Goal: Transaction & Acquisition: Book appointment/travel/reservation

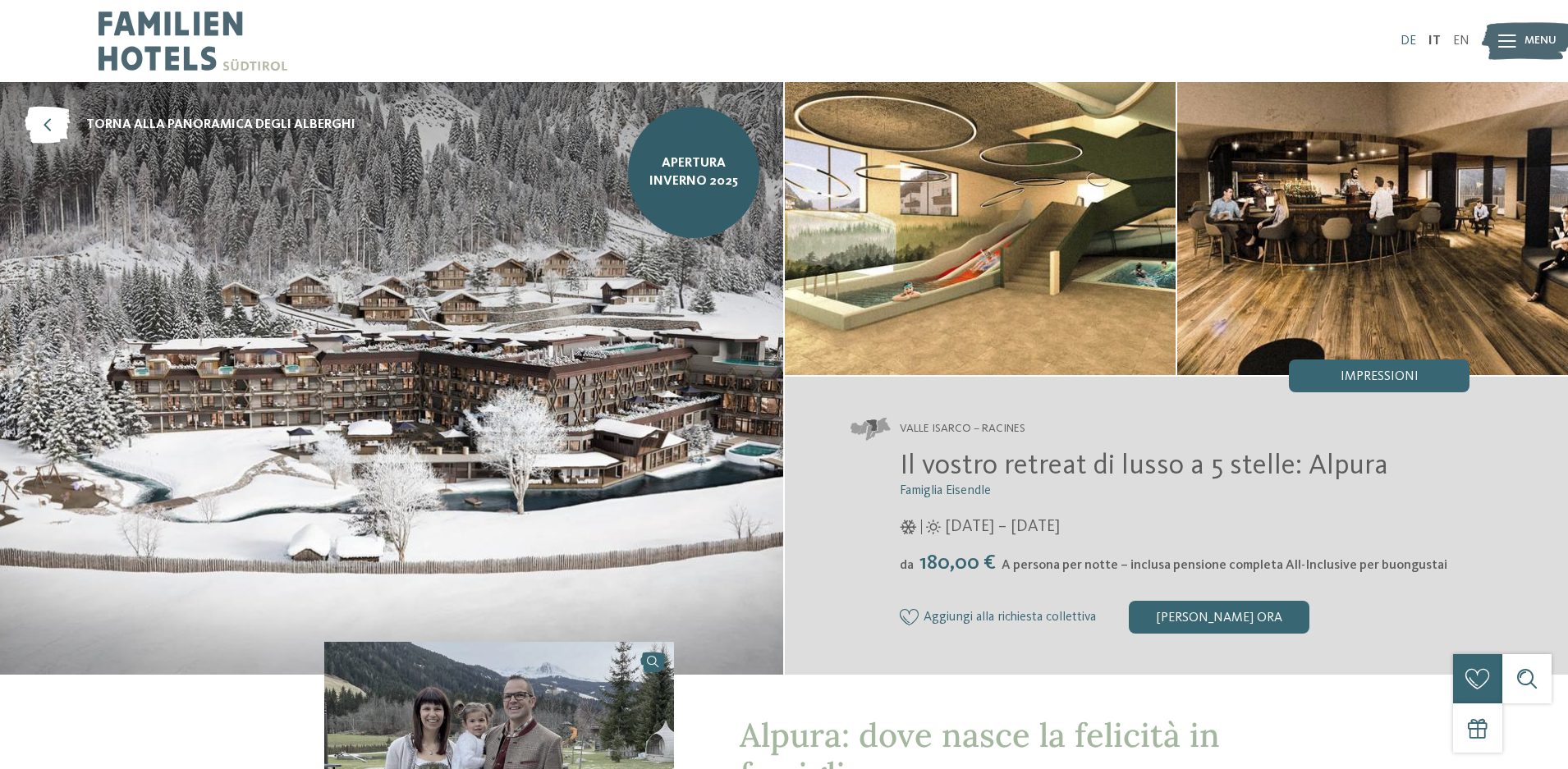
click at [1408, 37] on link "DE" at bounding box center [1409, 41] width 15 height 14
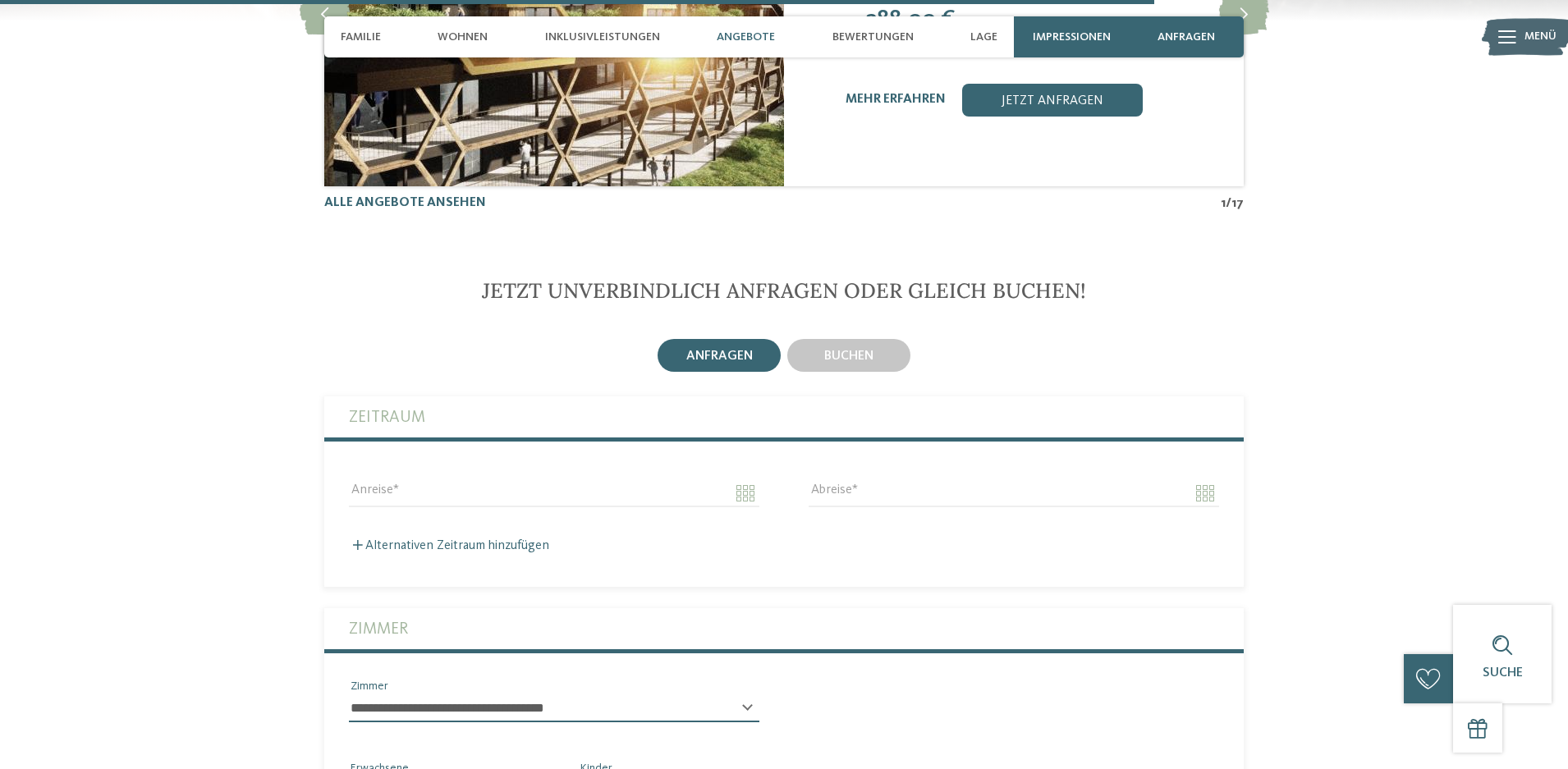
scroll to position [4023, 0]
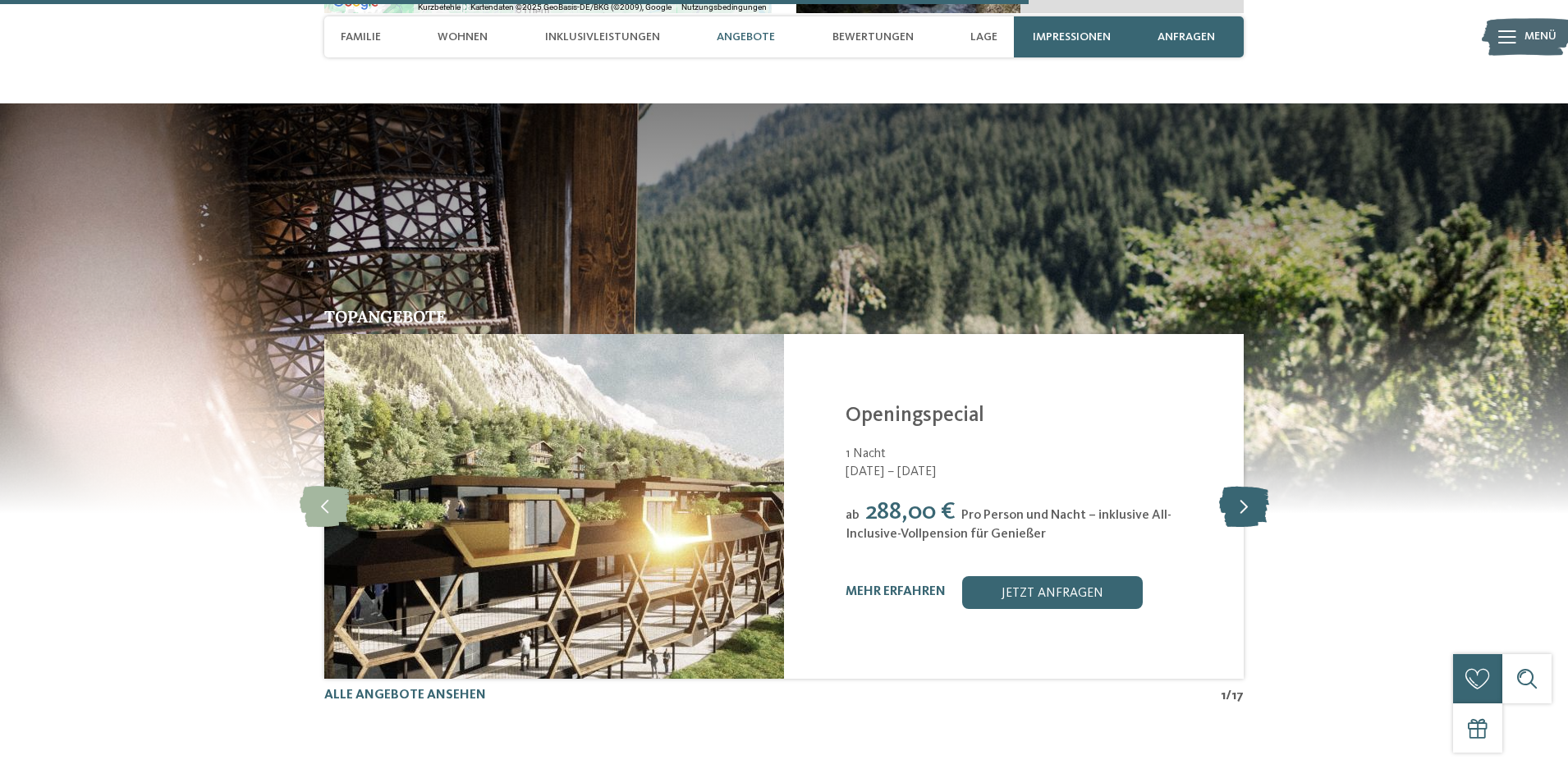
click at [1244, 486] on icon at bounding box center [1245, 507] width 50 height 41
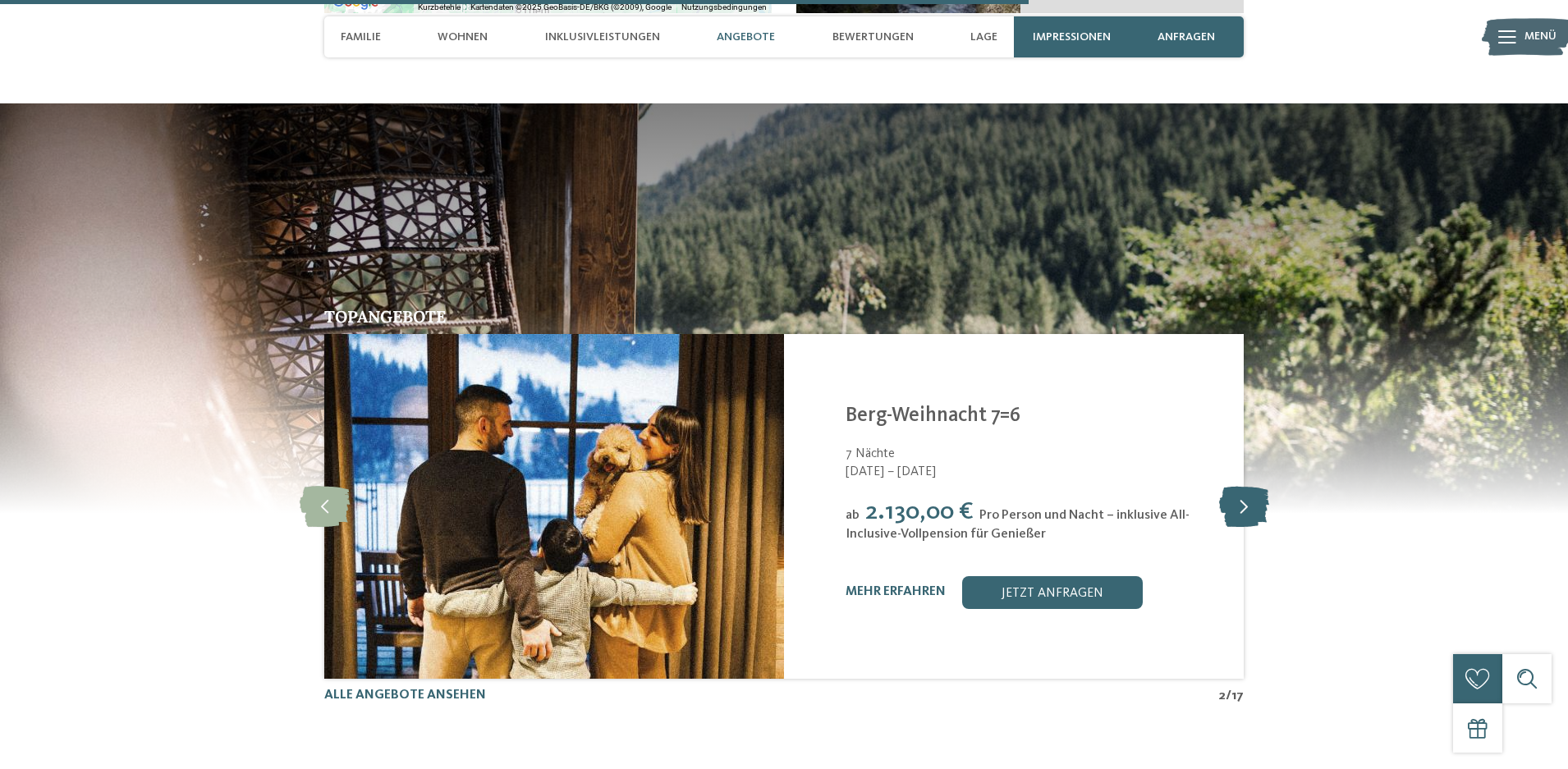
click at [1244, 486] on icon at bounding box center [1245, 507] width 50 height 41
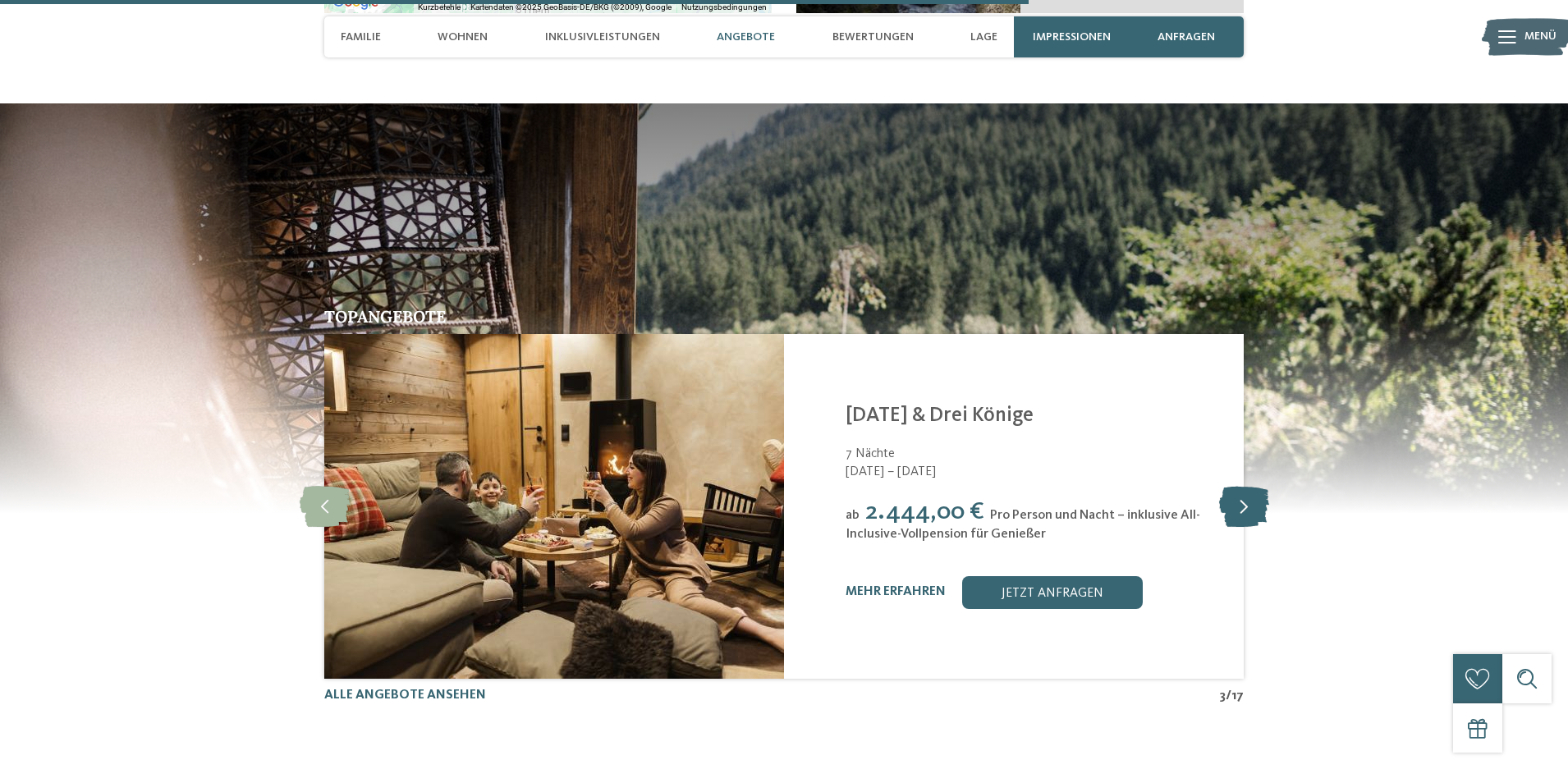
click at [1244, 486] on icon at bounding box center [1245, 507] width 50 height 41
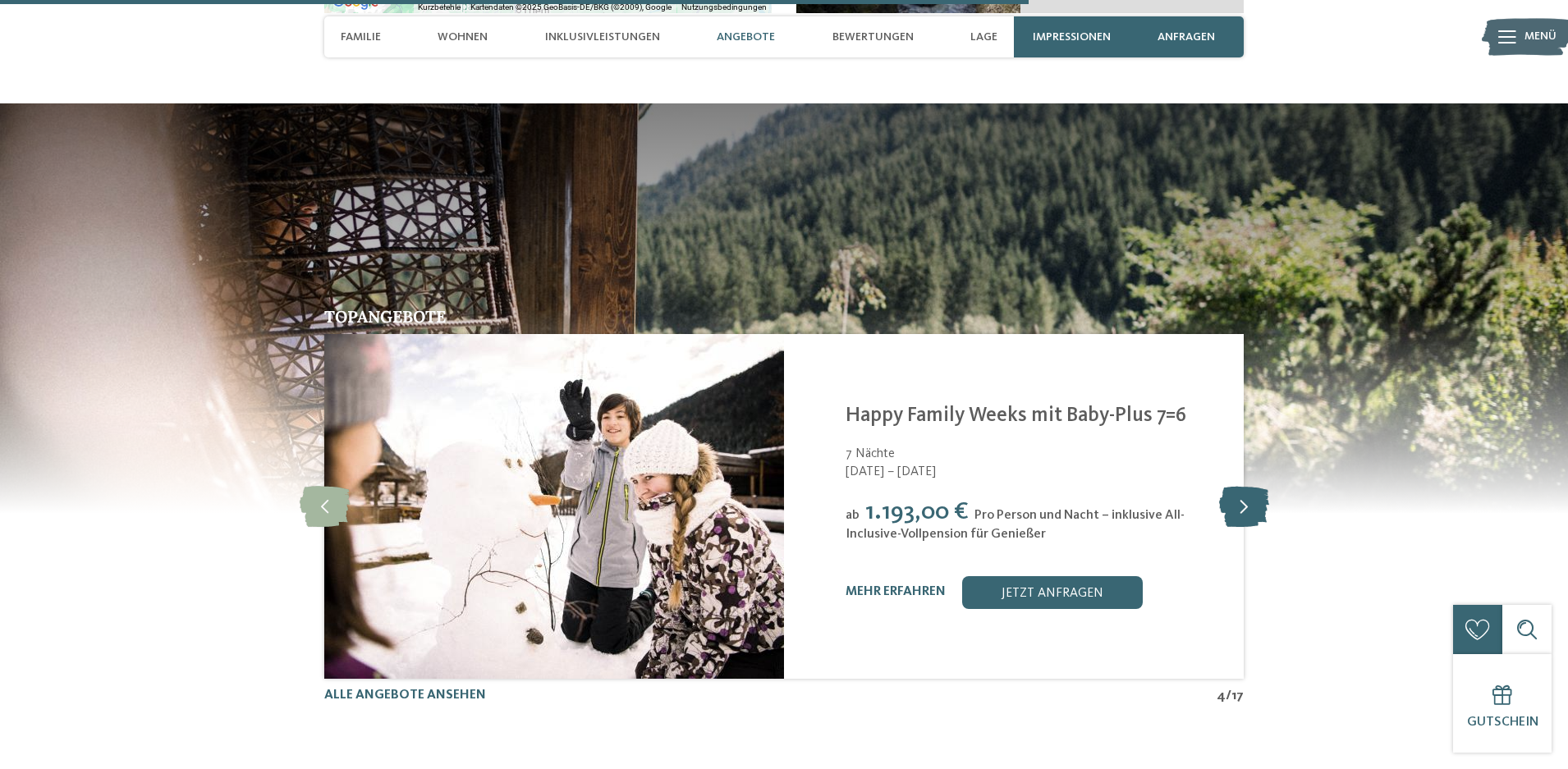
click at [1244, 486] on icon at bounding box center [1245, 507] width 50 height 41
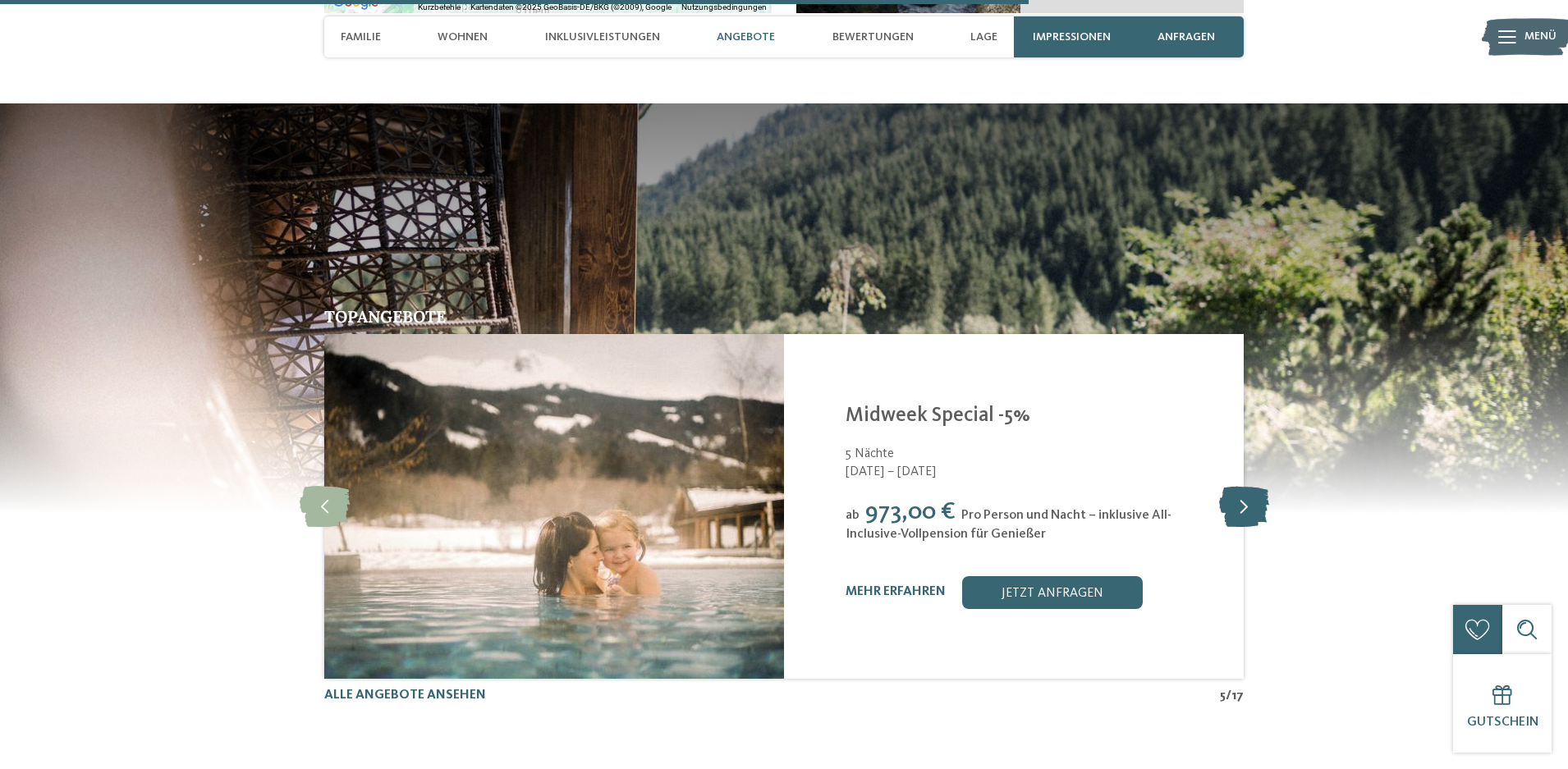
click at [1244, 486] on icon at bounding box center [1245, 507] width 50 height 41
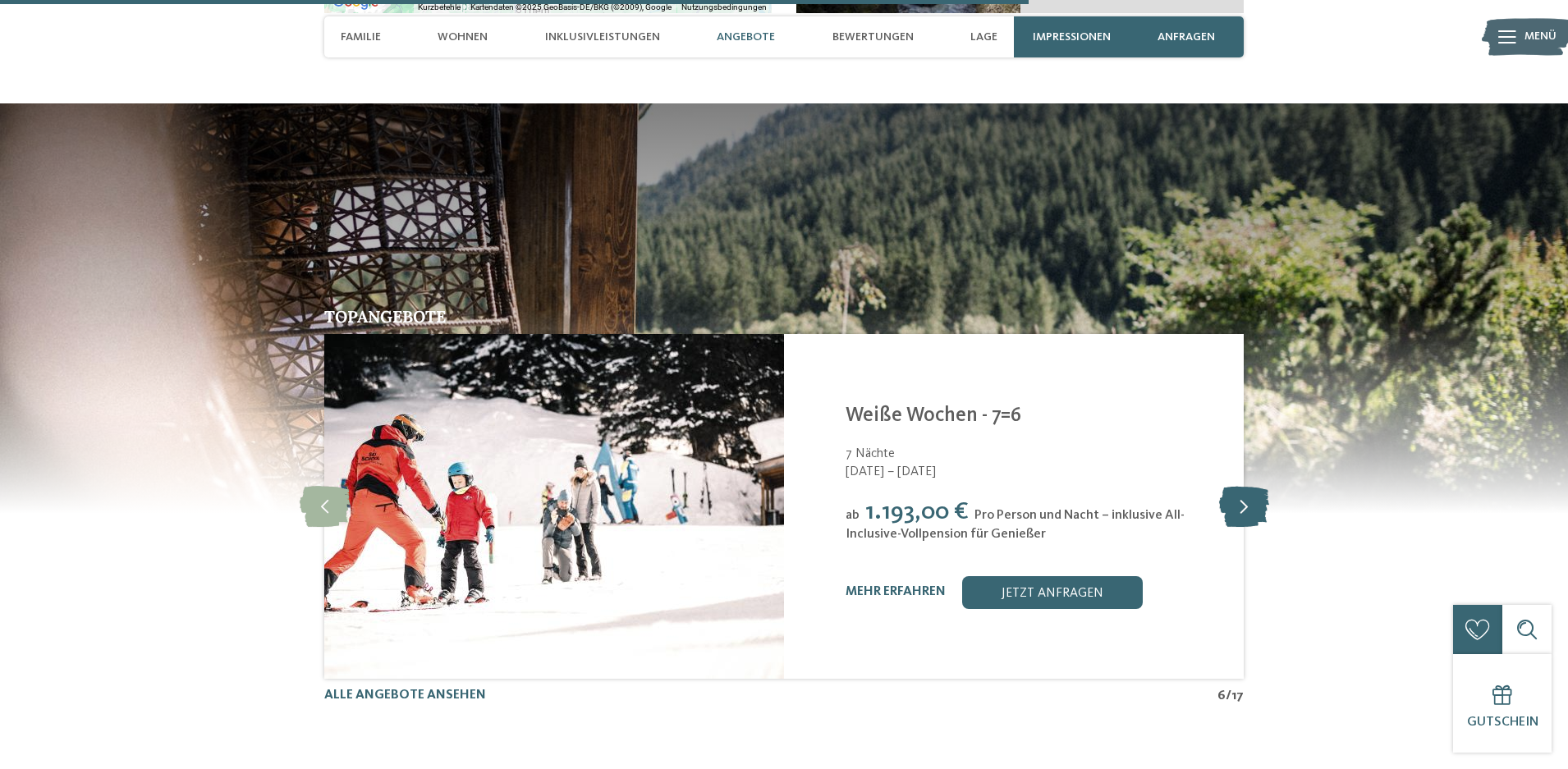
click at [1244, 486] on icon at bounding box center [1245, 507] width 50 height 41
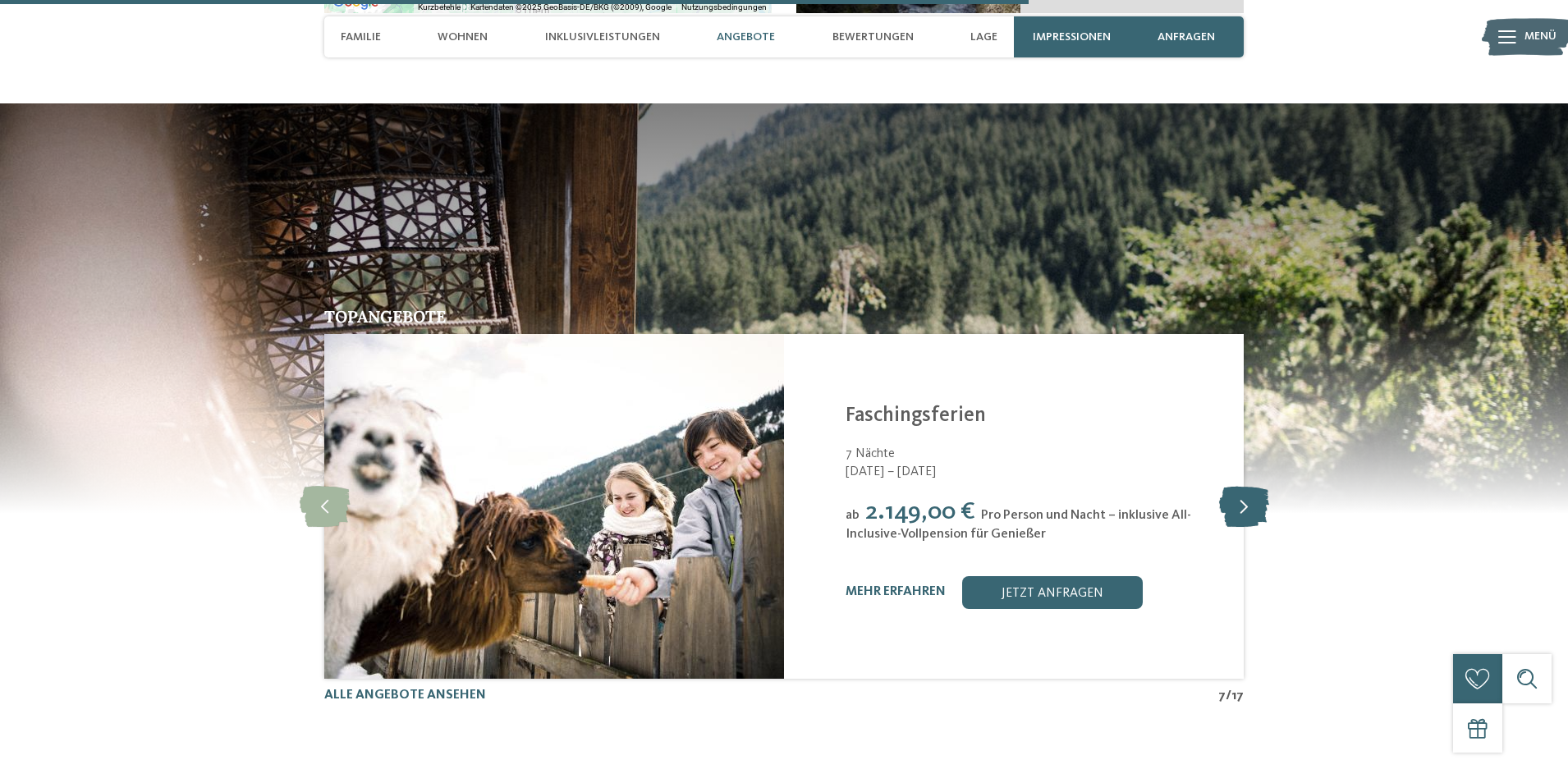
click at [1244, 486] on icon at bounding box center [1245, 507] width 50 height 41
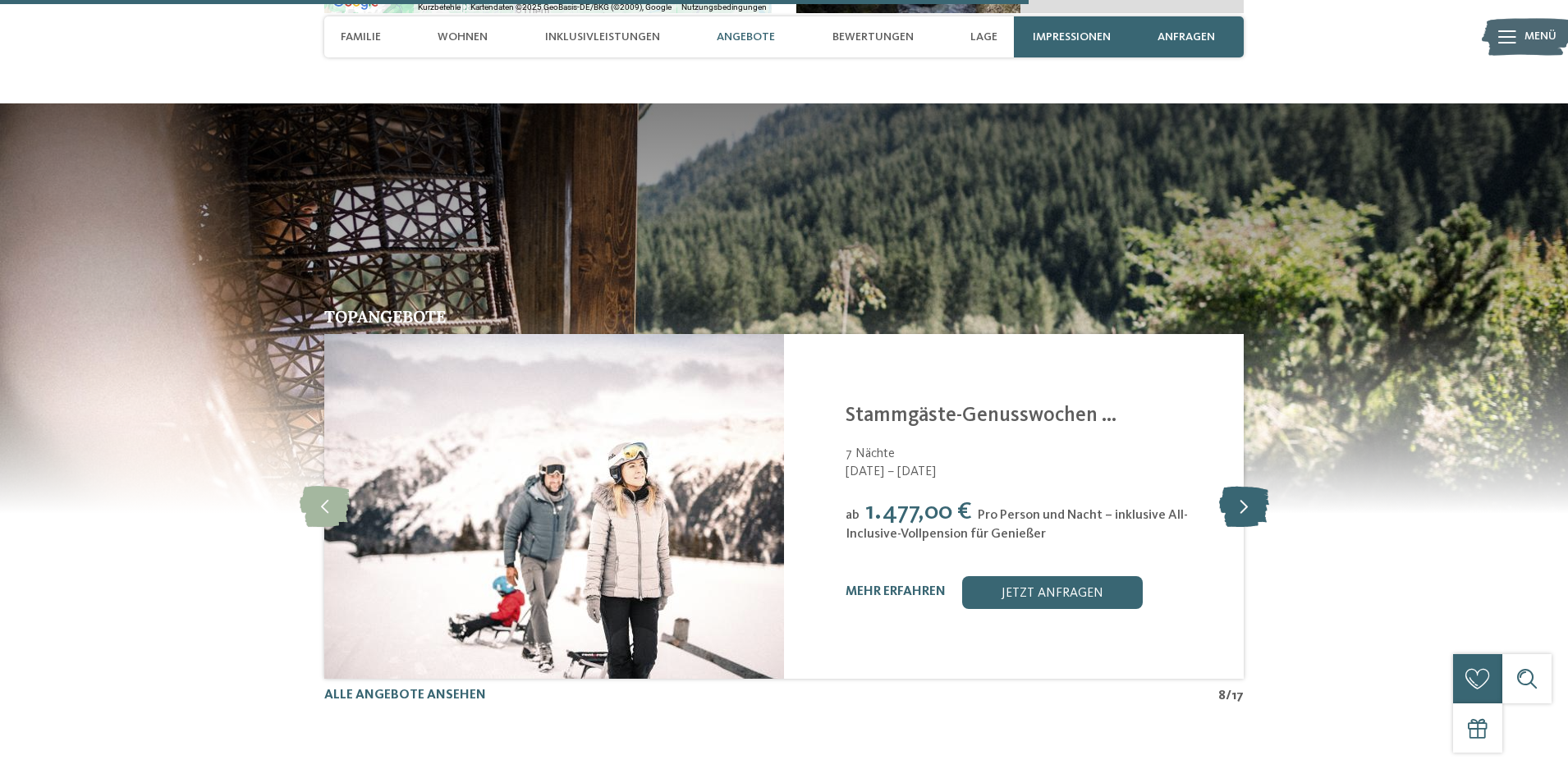
click at [1244, 486] on icon at bounding box center [1245, 507] width 50 height 41
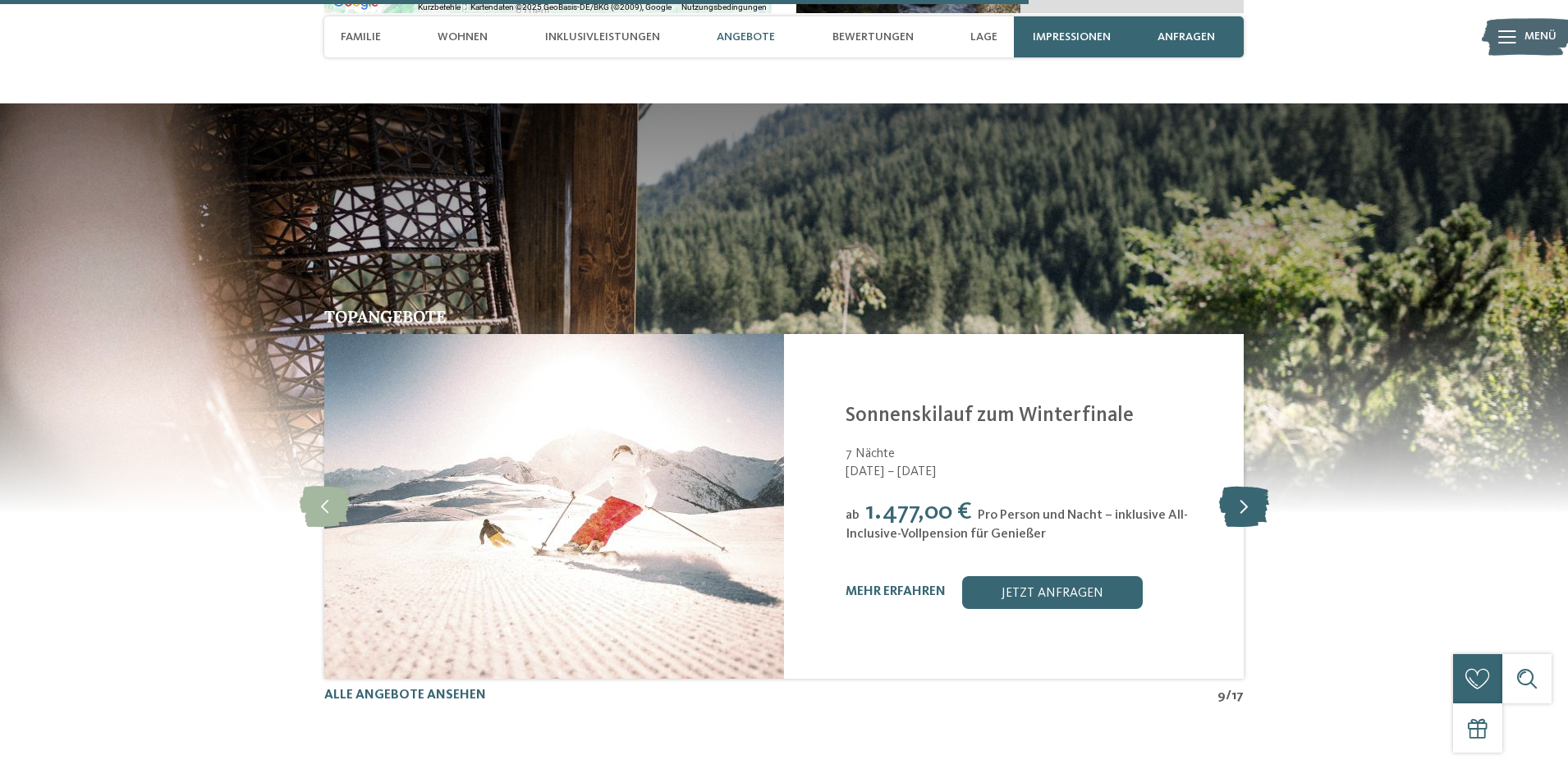
click at [1244, 486] on icon at bounding box center [1245, 507] width 50 height 41
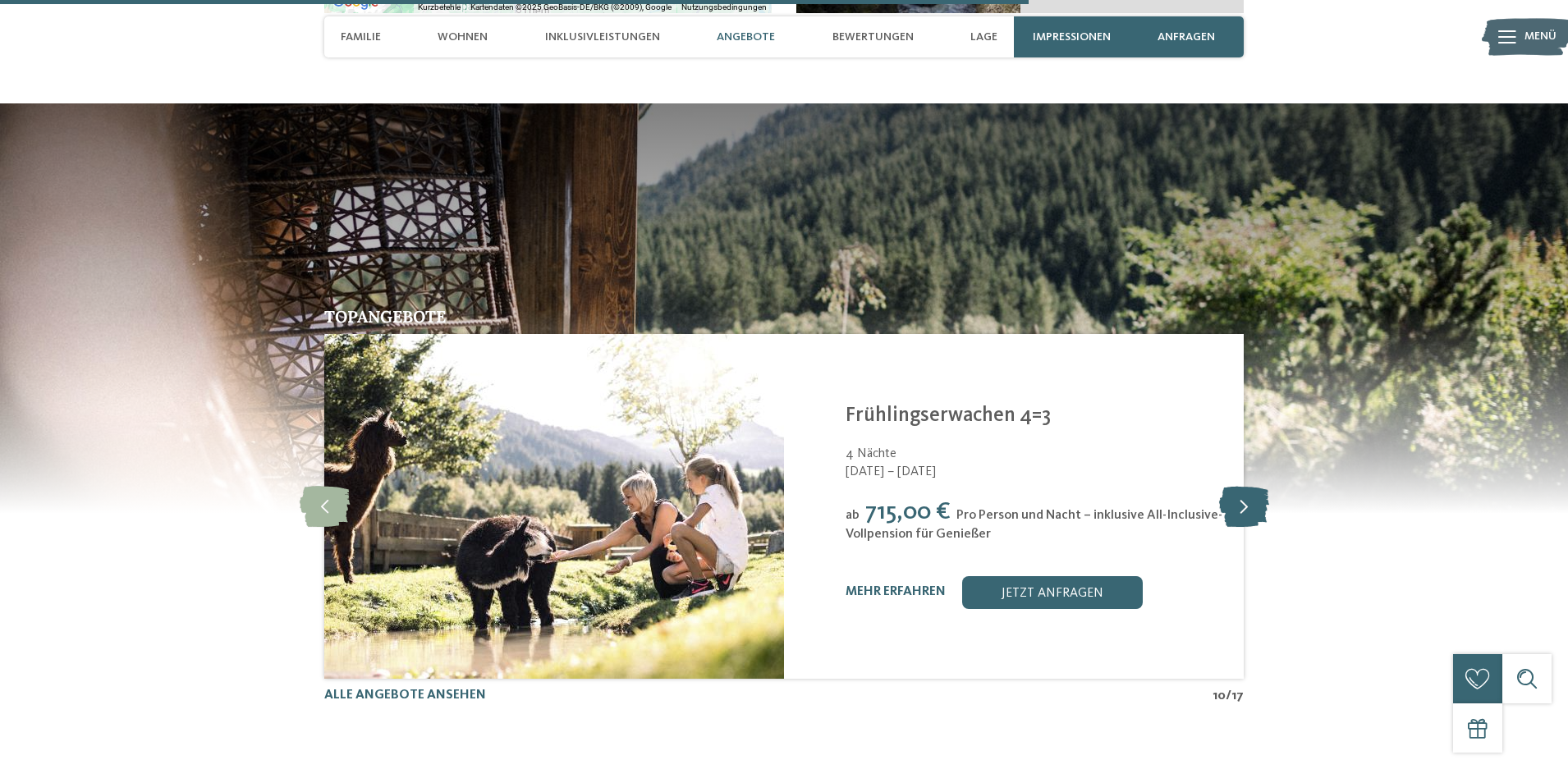
click at [1244, 486] on icon at bounding box center [1245, 507] width 50 height 41
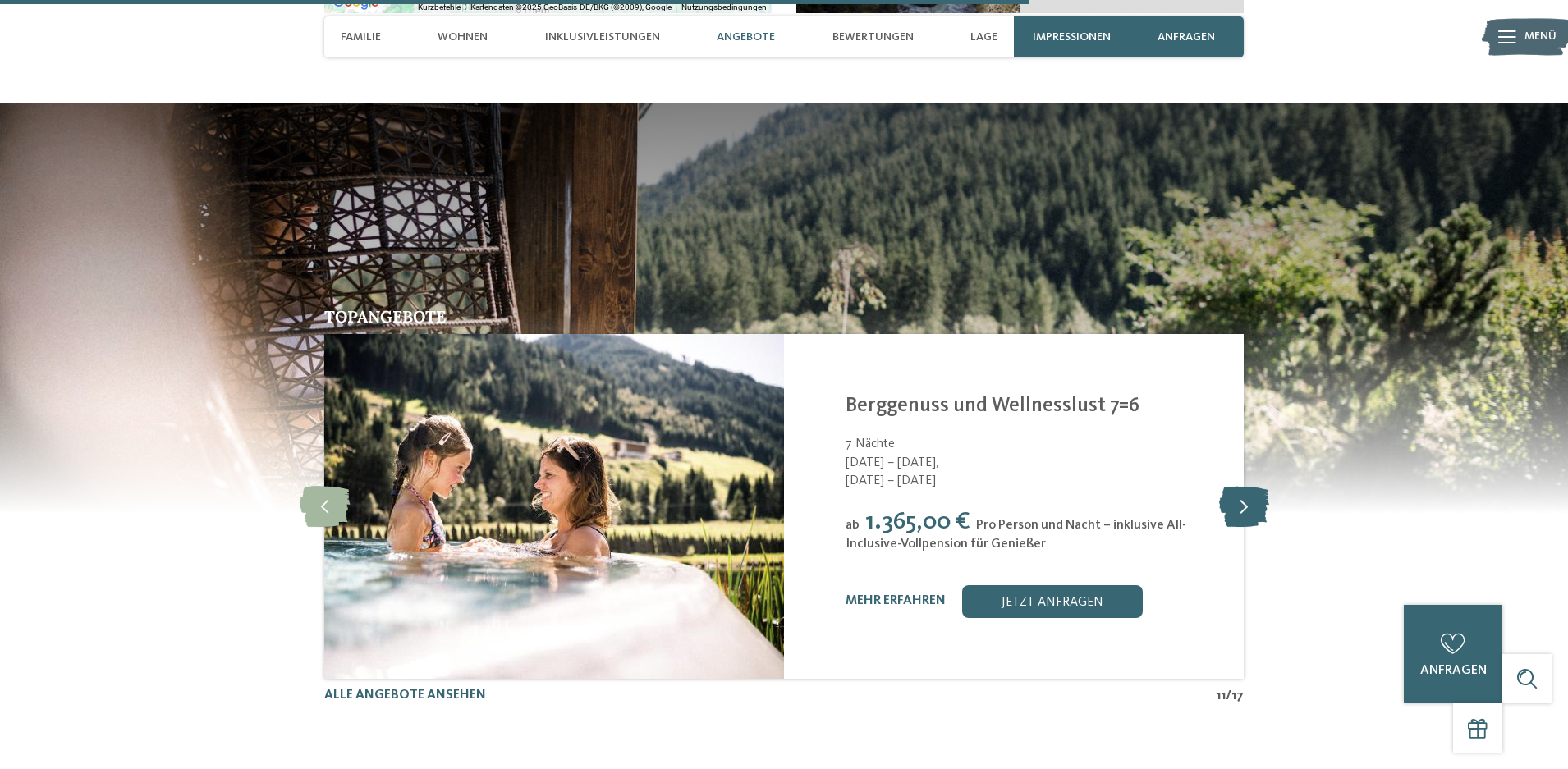
click at [1244, 486] on icon at bounding box center [1245, 507] width 50 height 41
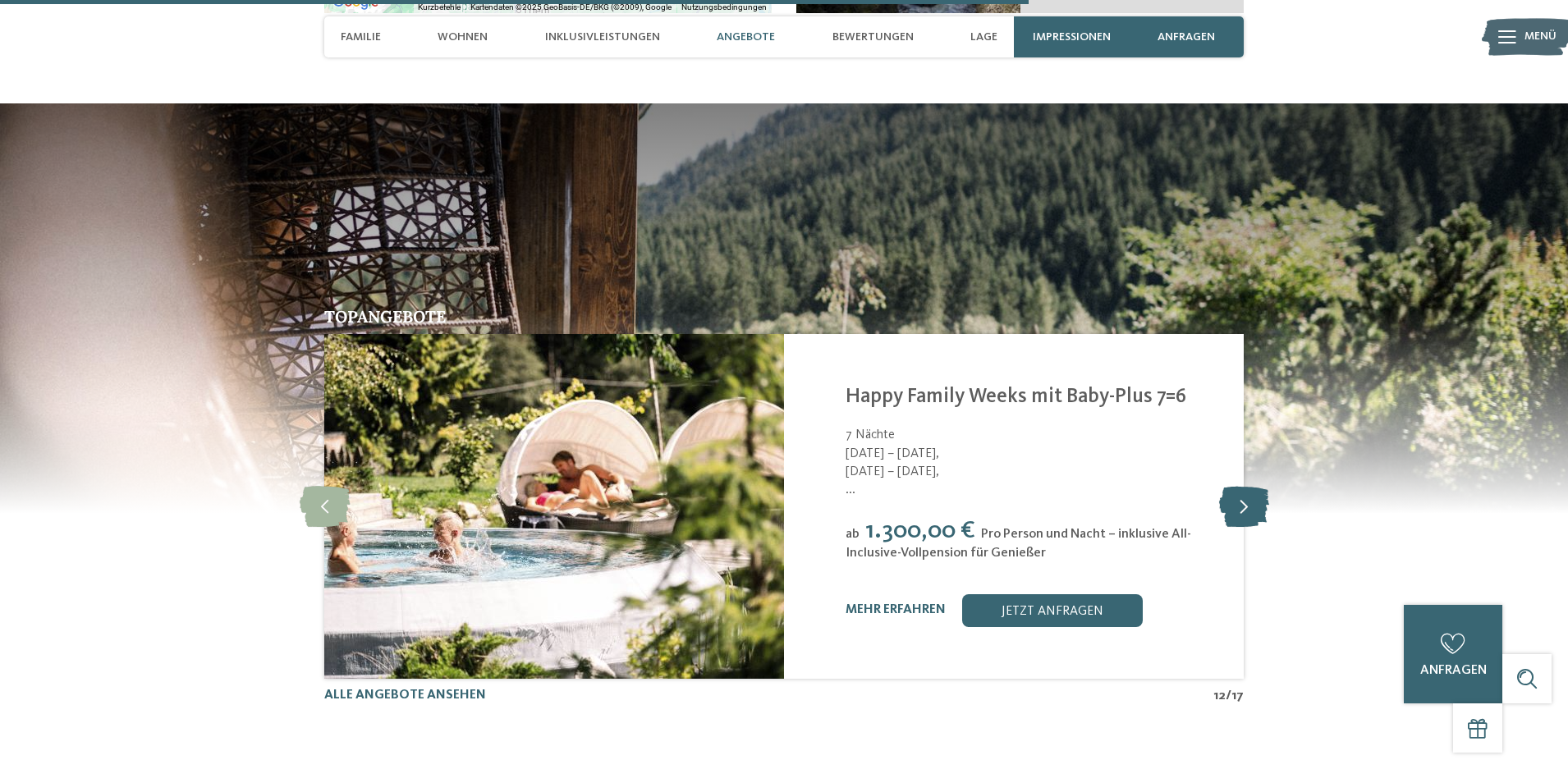
click at [1244, 486] on icon at bounding box center [1245, 507] width 50 height 41
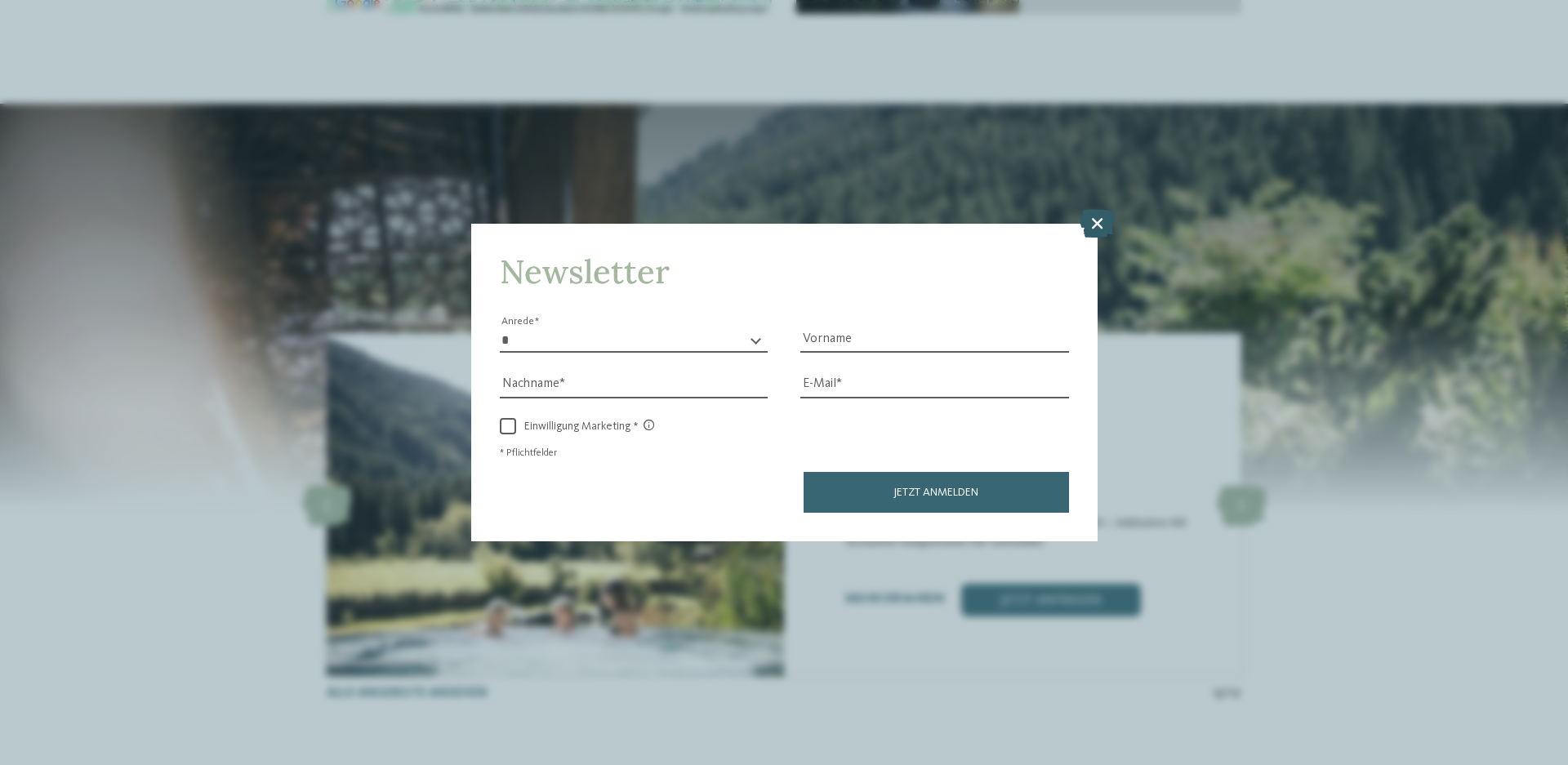
click at [1100, 222] on icon at bounding box center [1097, 224] width 36 height 29
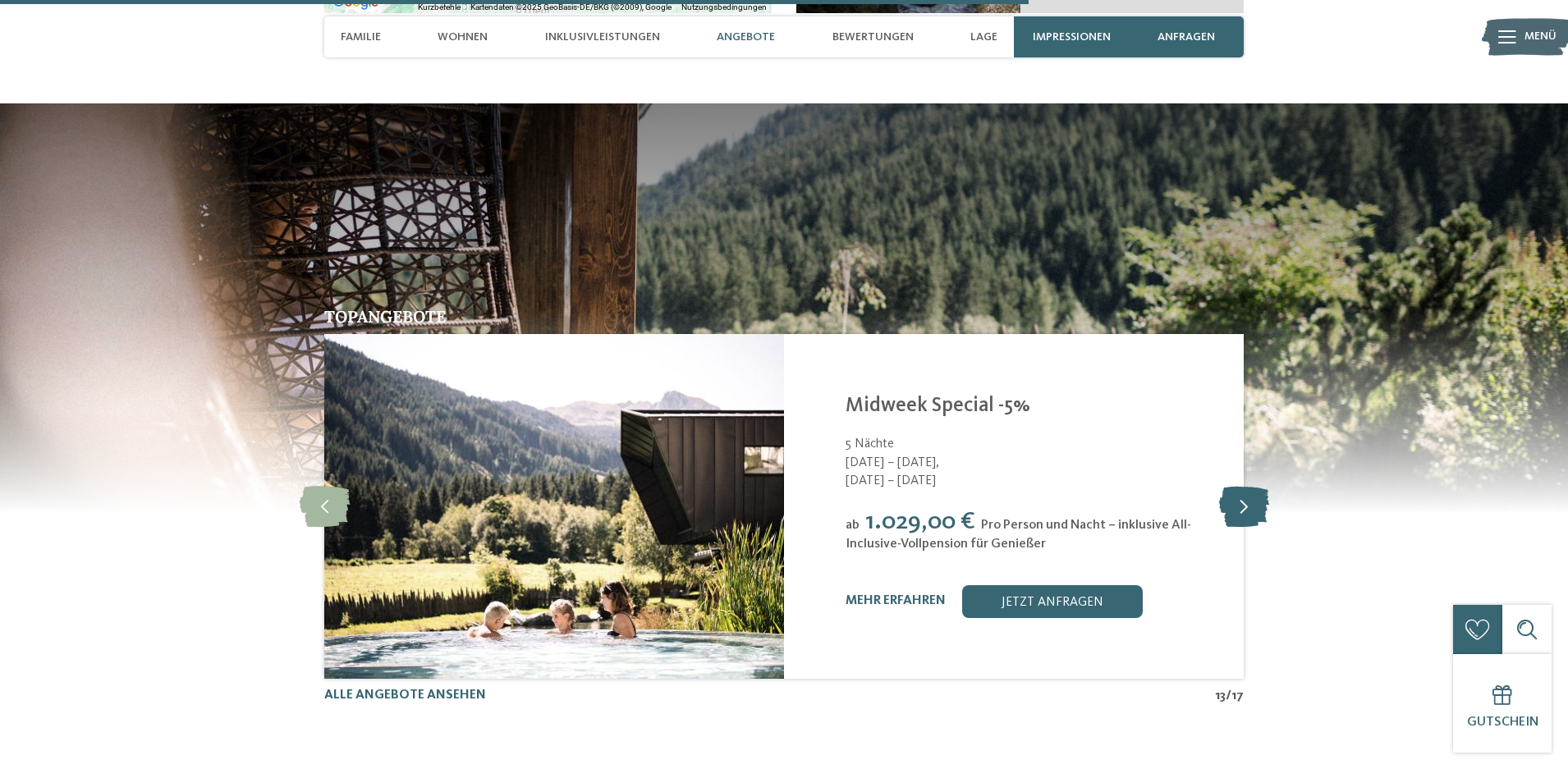
click at [1254, 486] on icon at bounding box center [1245, 507] width 50 height 41
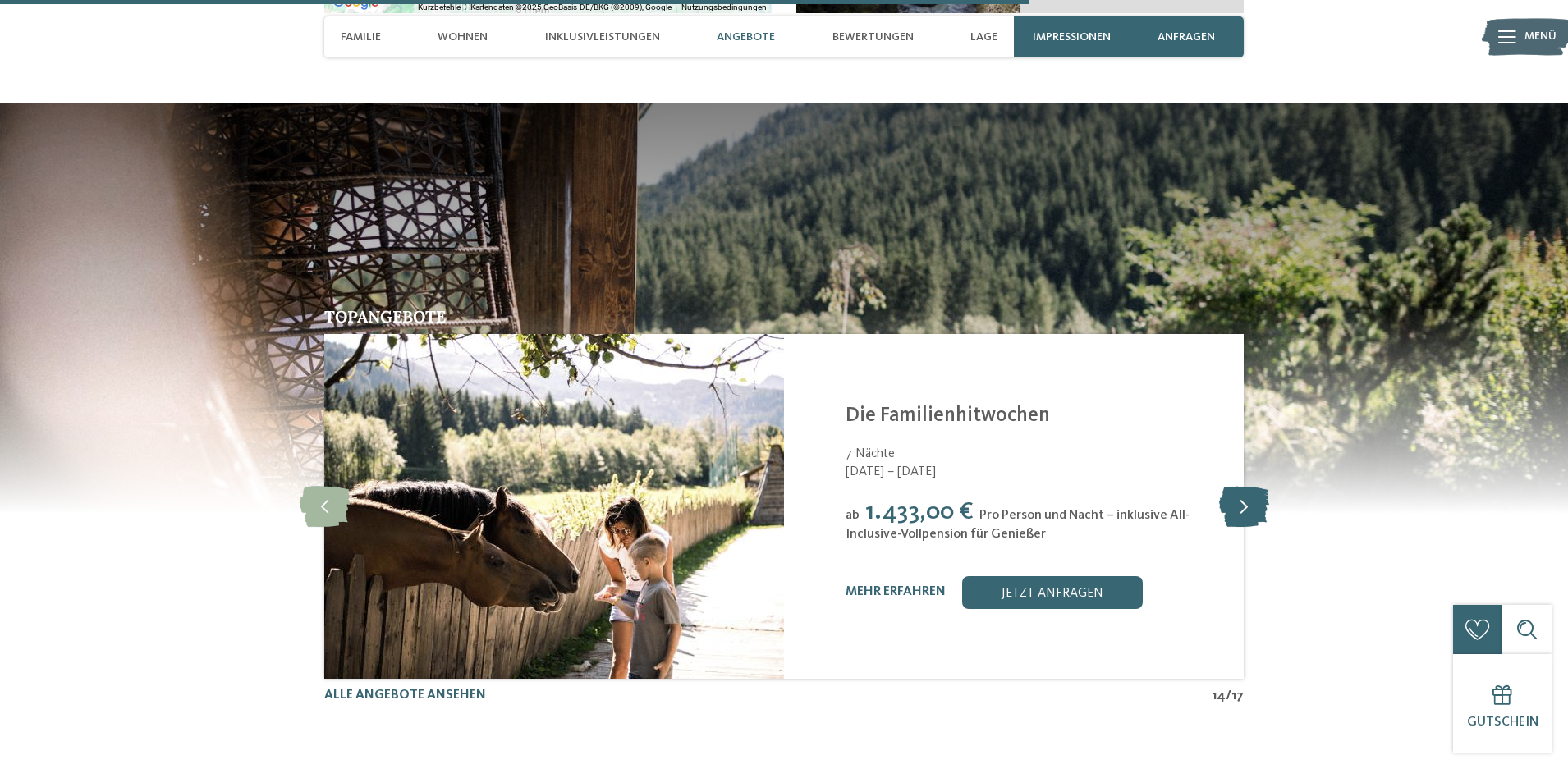
click at [1252, 486] on icon at bounding box center [1245, 507] width 50 height 41
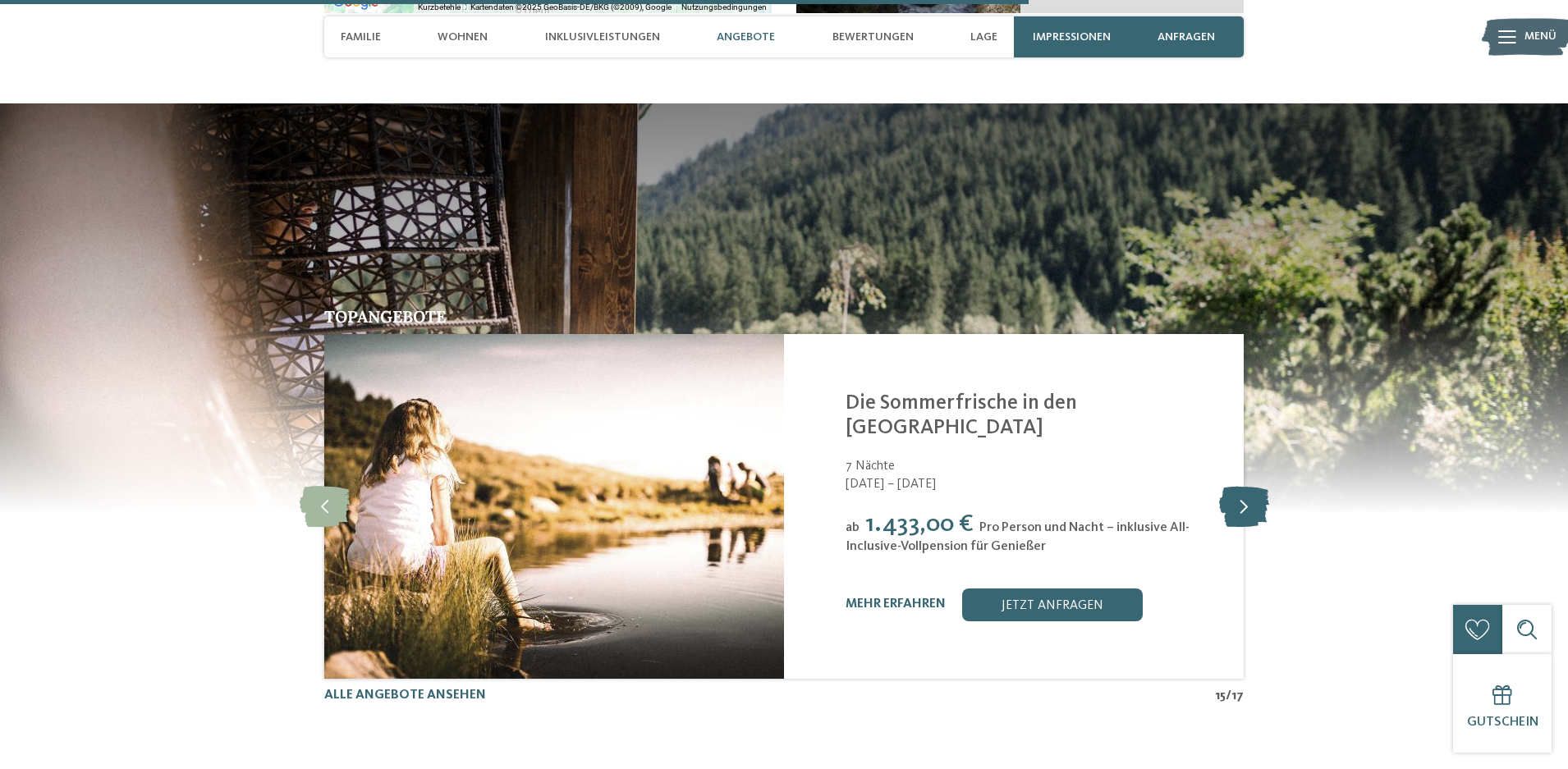
click at [1252, 486] on icon at bounding box center [1245, 507] width 50 height 41
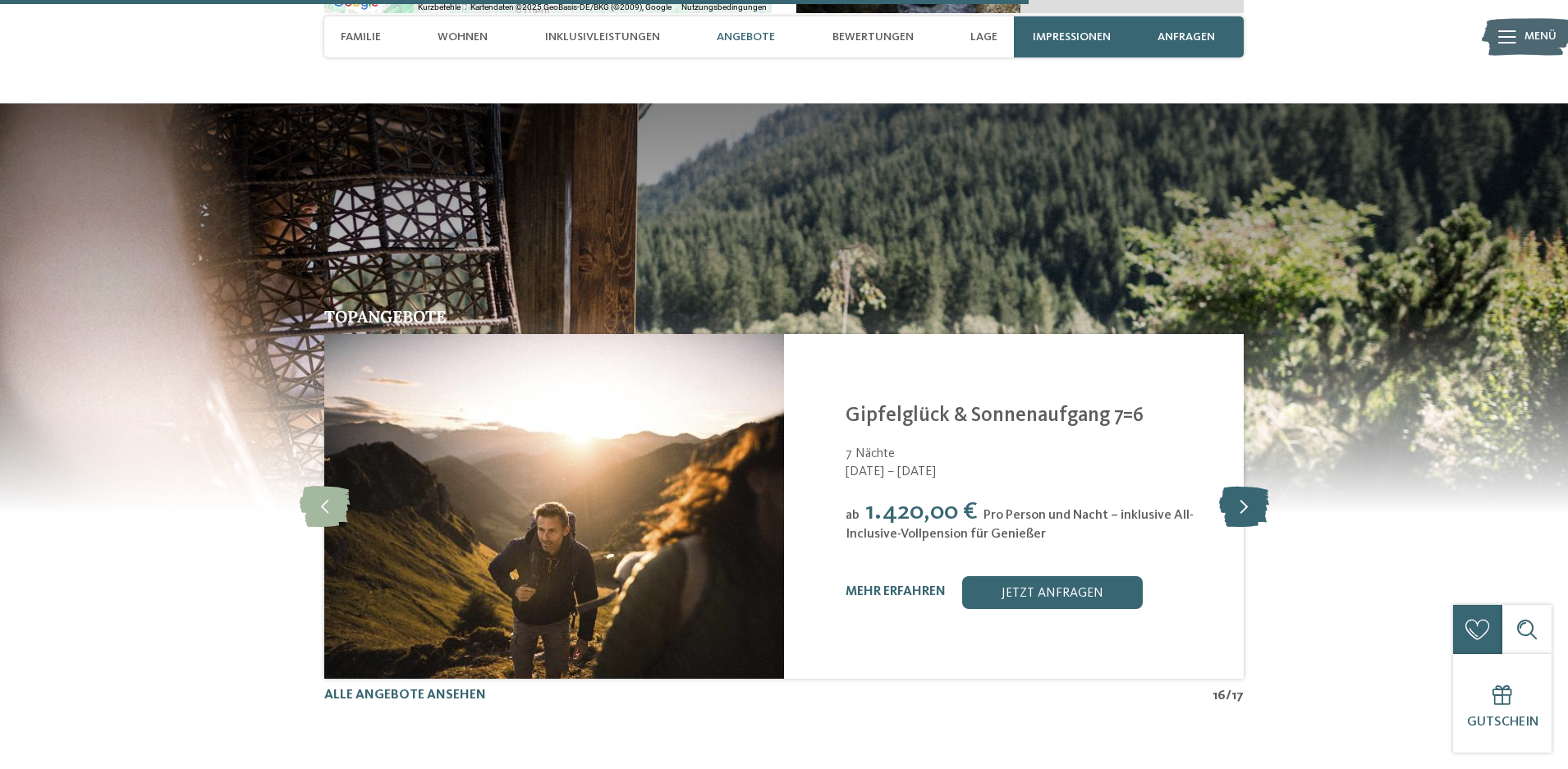
click at [1252, 486] on icon at bounding box center [1245, 507] width 50 height 41
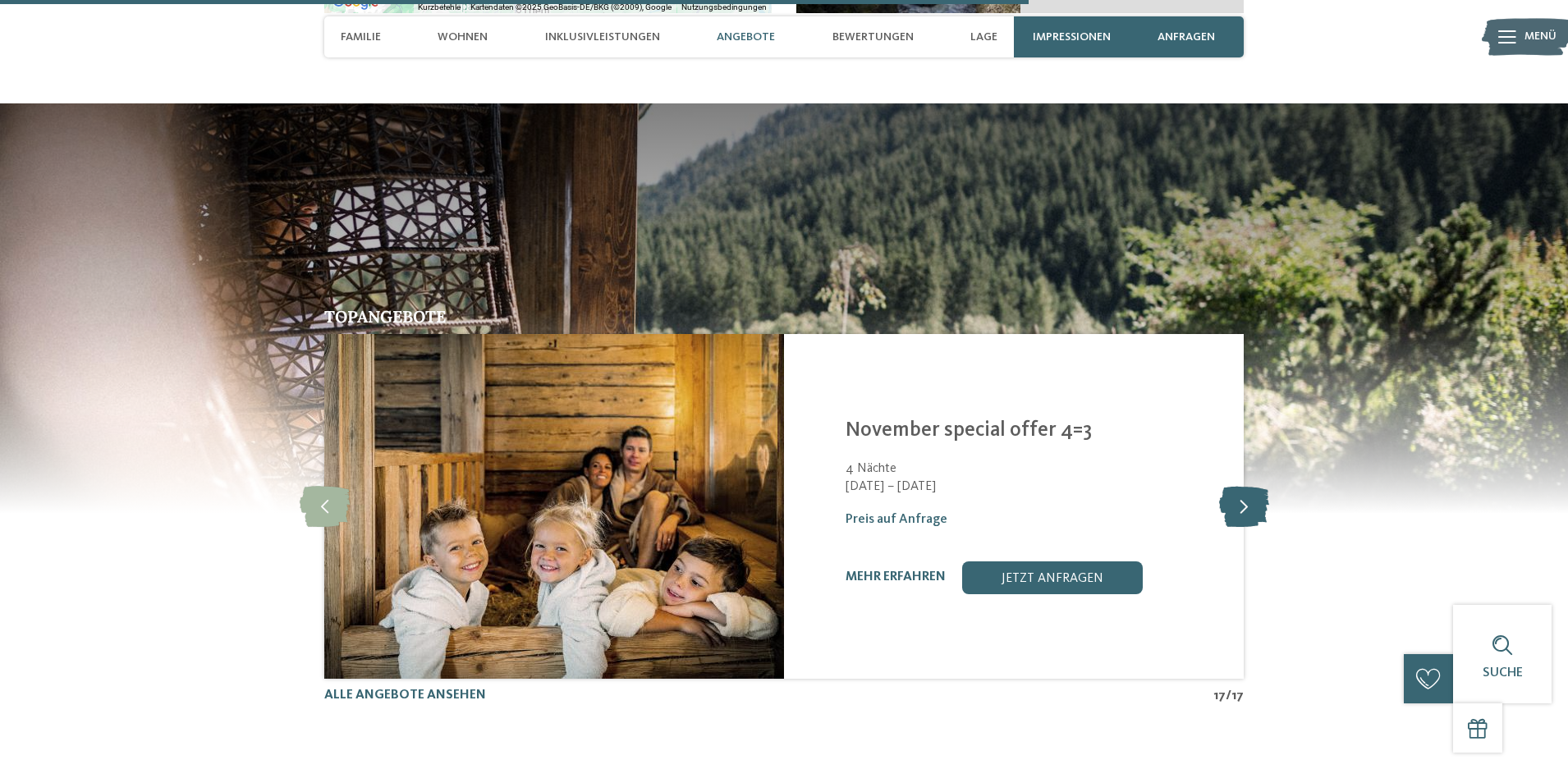
click at [1245, 486] on icon at bounding box center [1245, 507] width 50 height 41
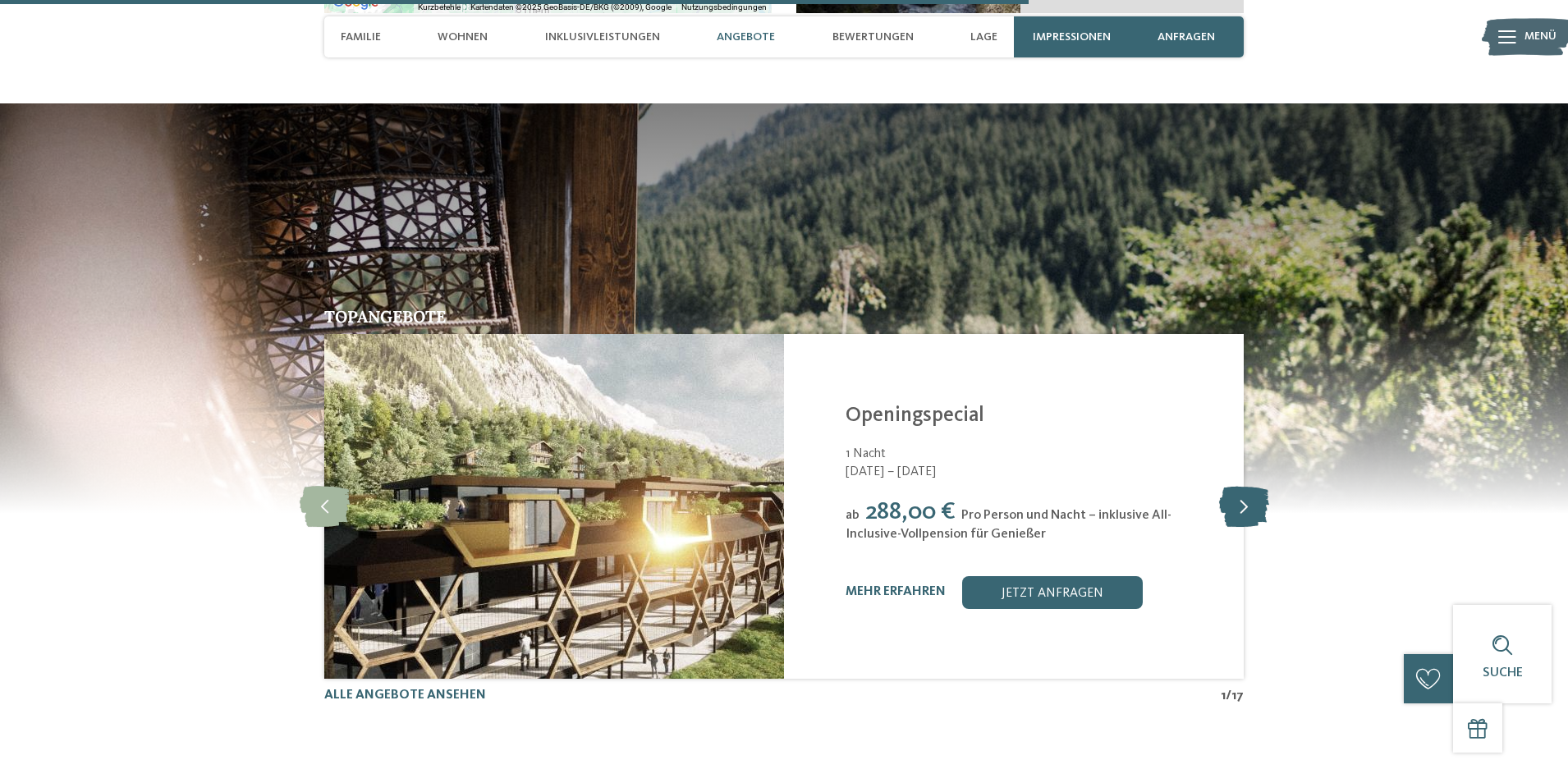
click at [1245, 486] on icon at bounding box center [1245, 507] width 50 height 41
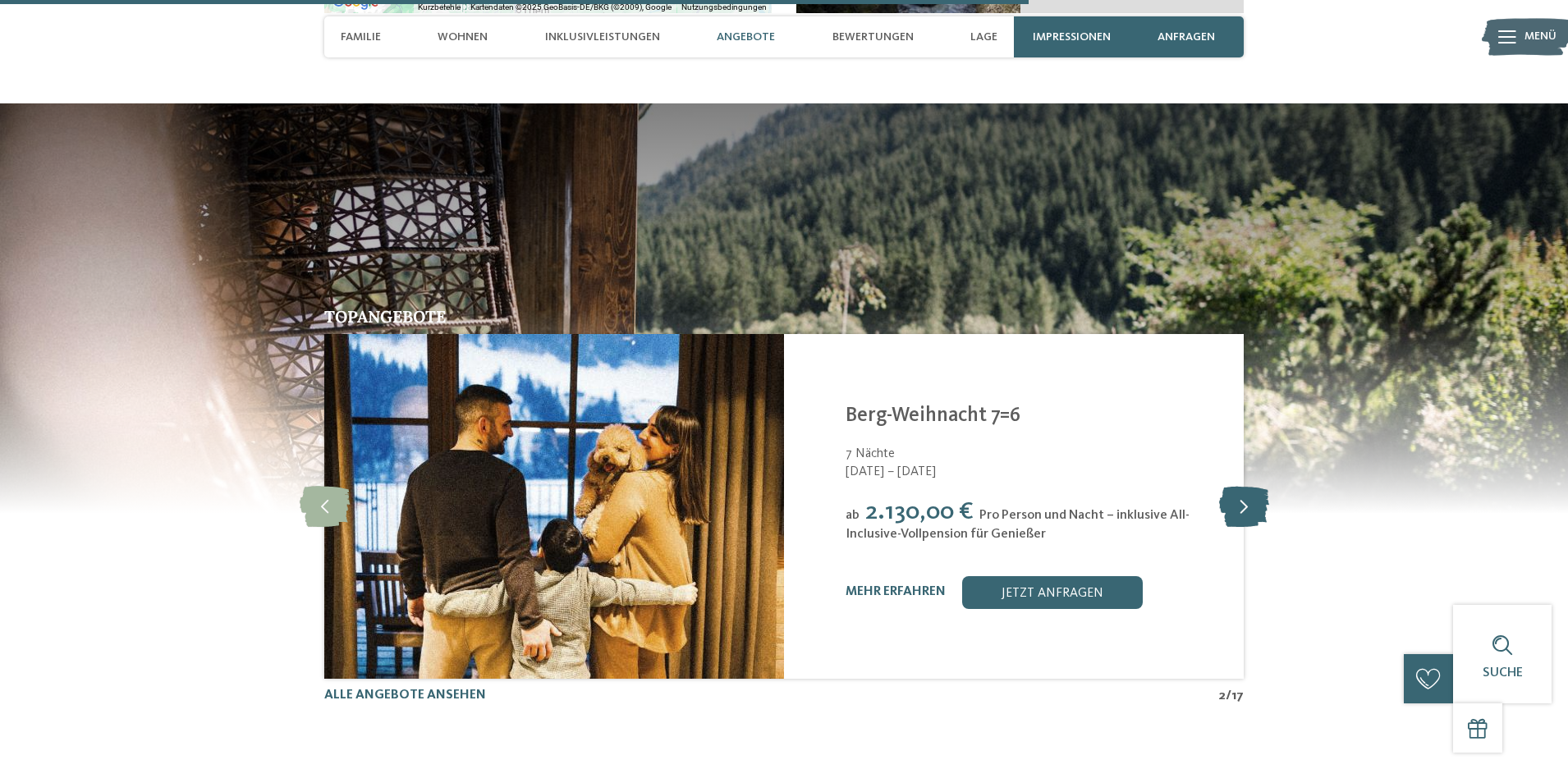
click at [1245, 486] on icon at bounding box center [1245, 507] width 50 height 41
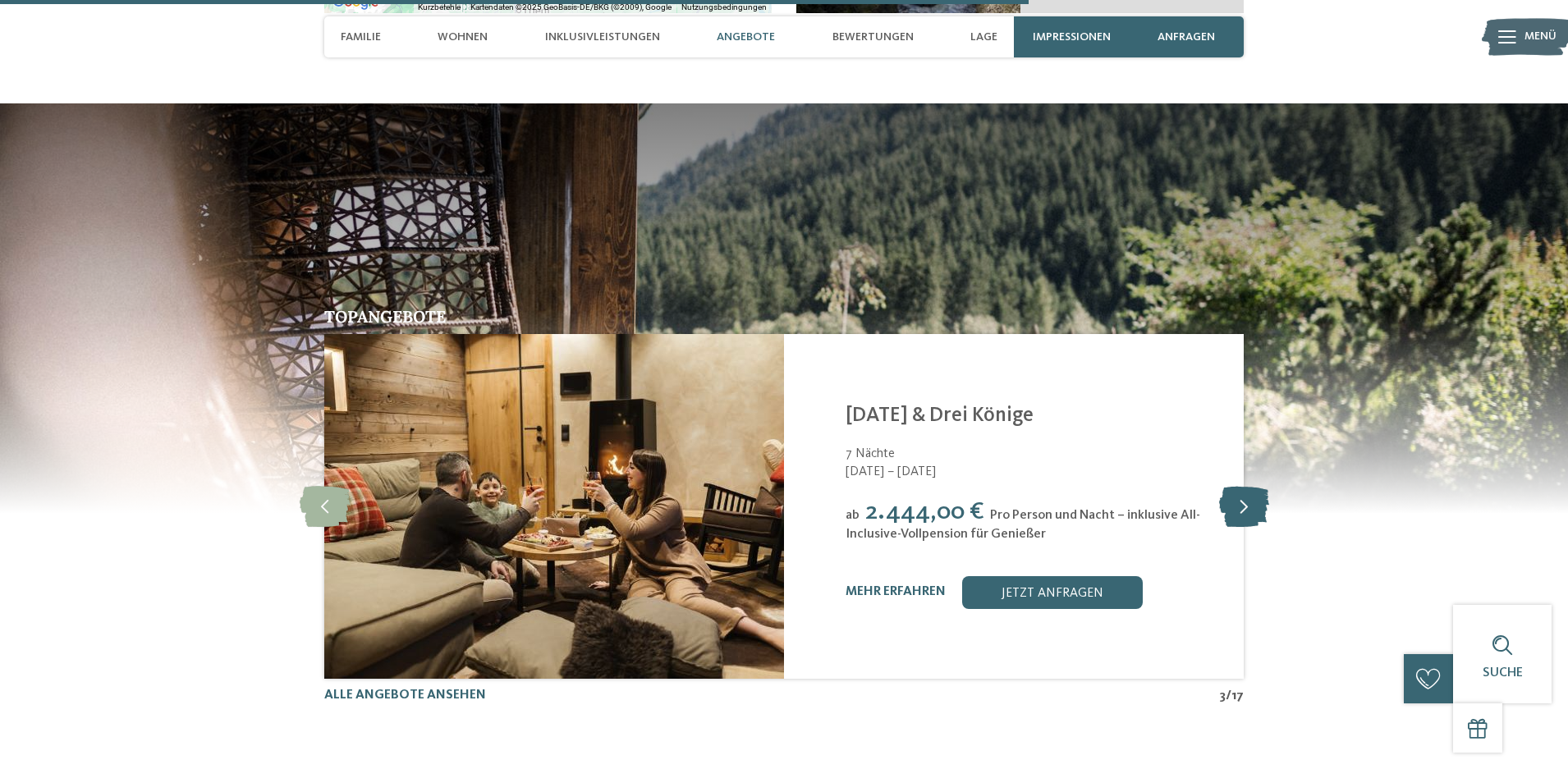
click at [1245, 486] on icon at bounding box center [1245, 507] width 50 height 41
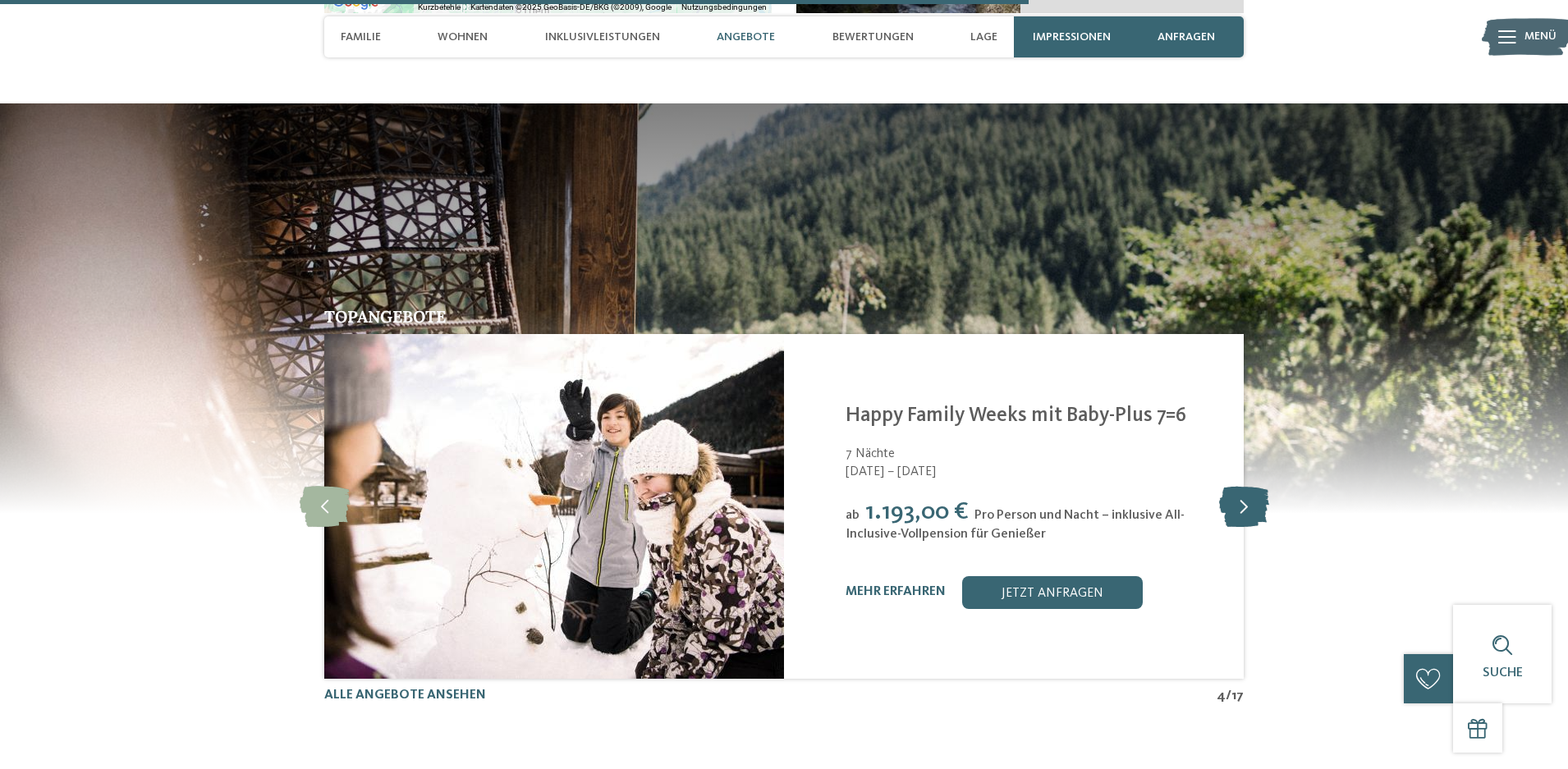
click at [1245, 486] on icon at bounding box center [1245, 507] width 50 height 41
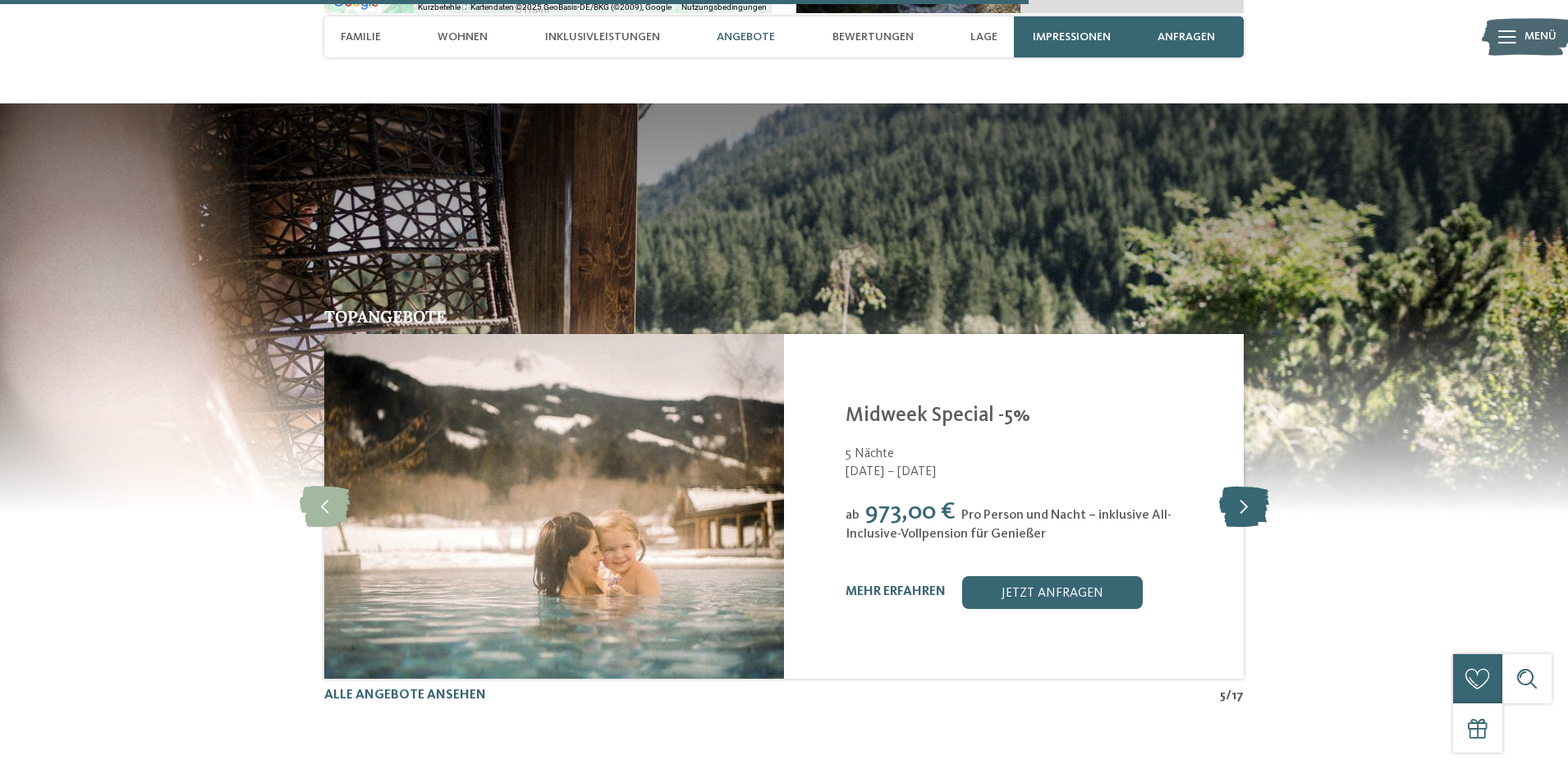
click at [1245, 486] on icon at bounding box center [1245, 507] width 50 height 41
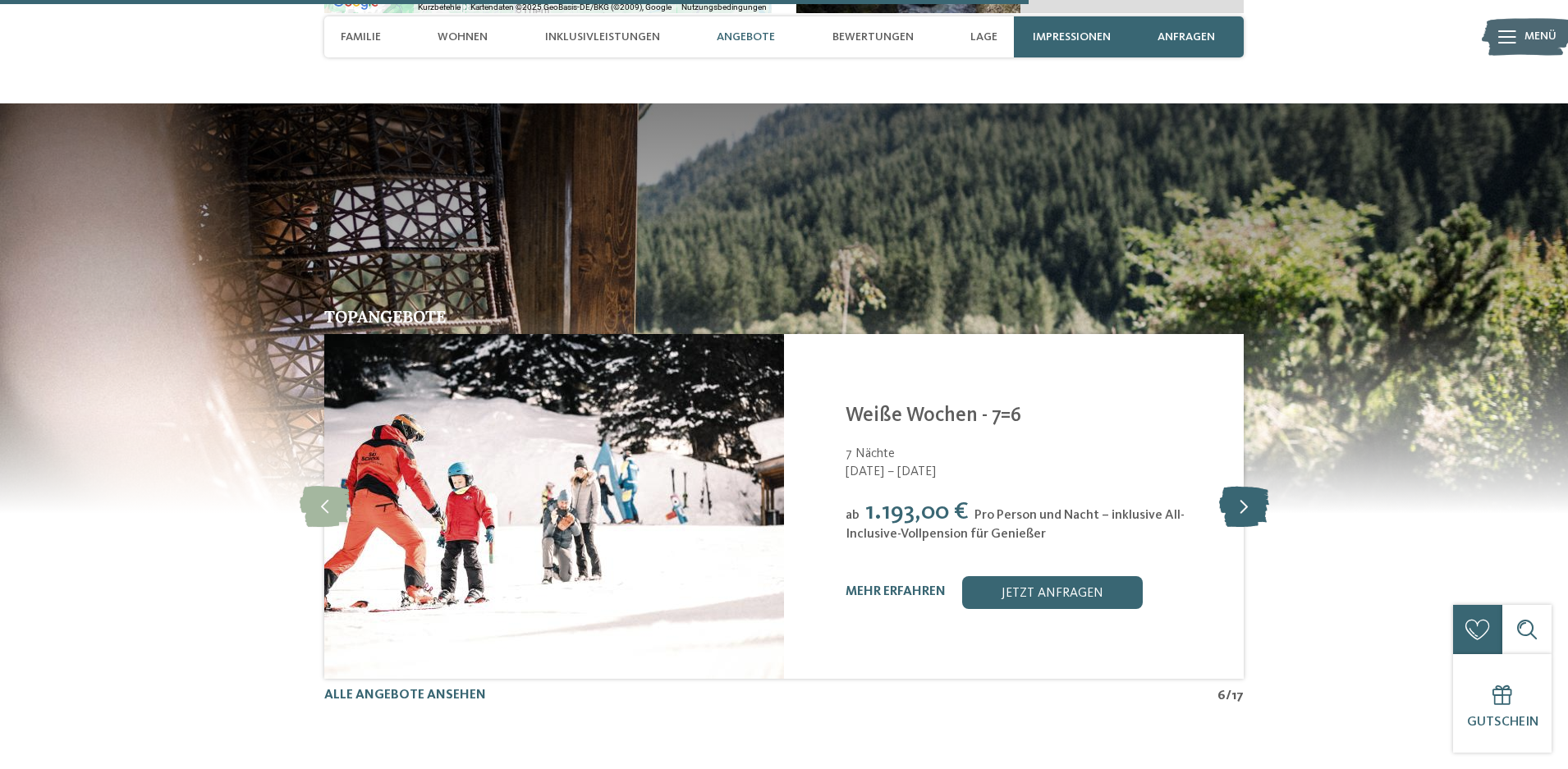
click at [1242, 486] on icon at bounding box center [1245, 507] width 50 height 41
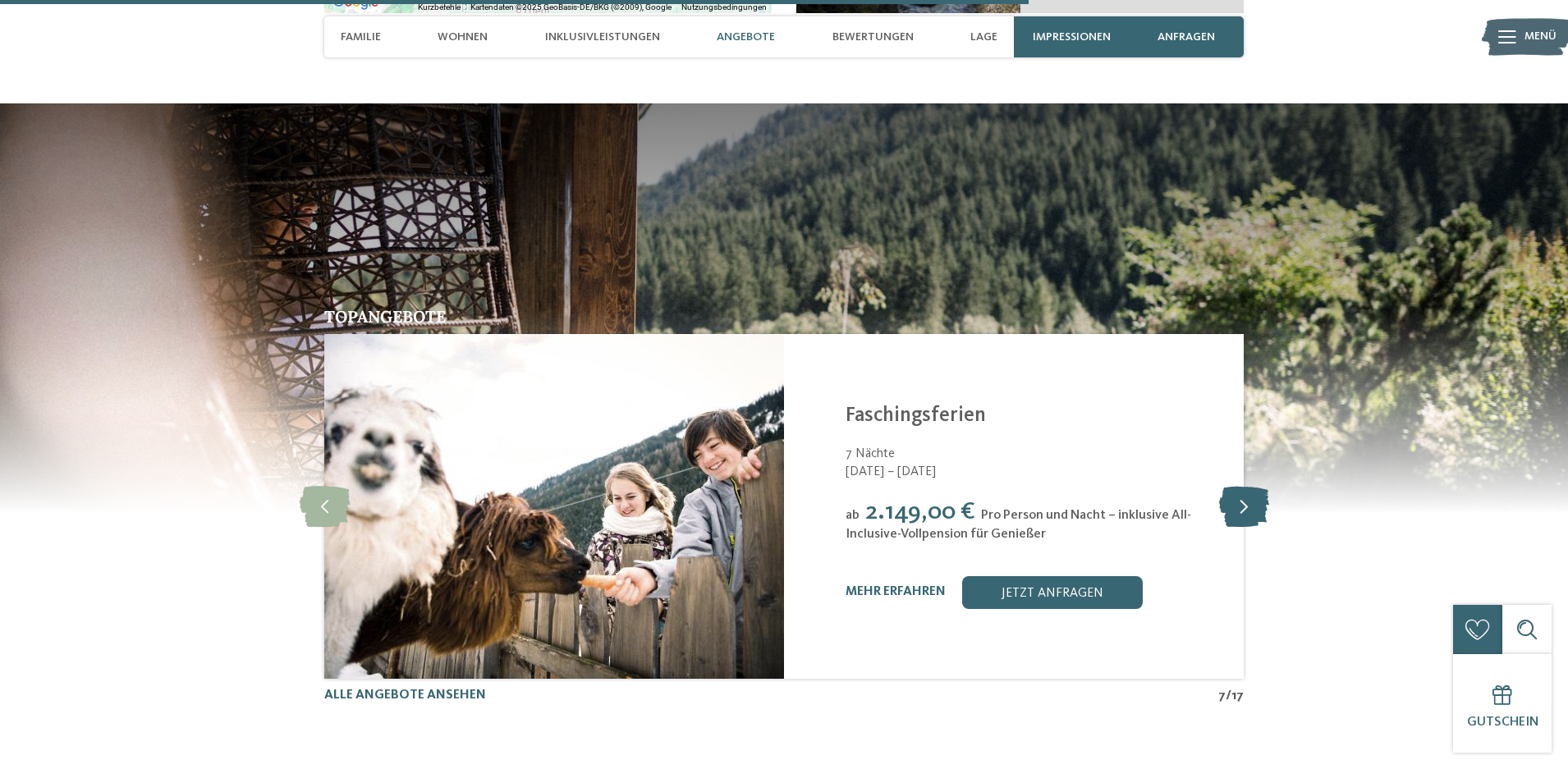
click at [1242, 486] on icon at bounding box center [1245, 507] width 50 height 41
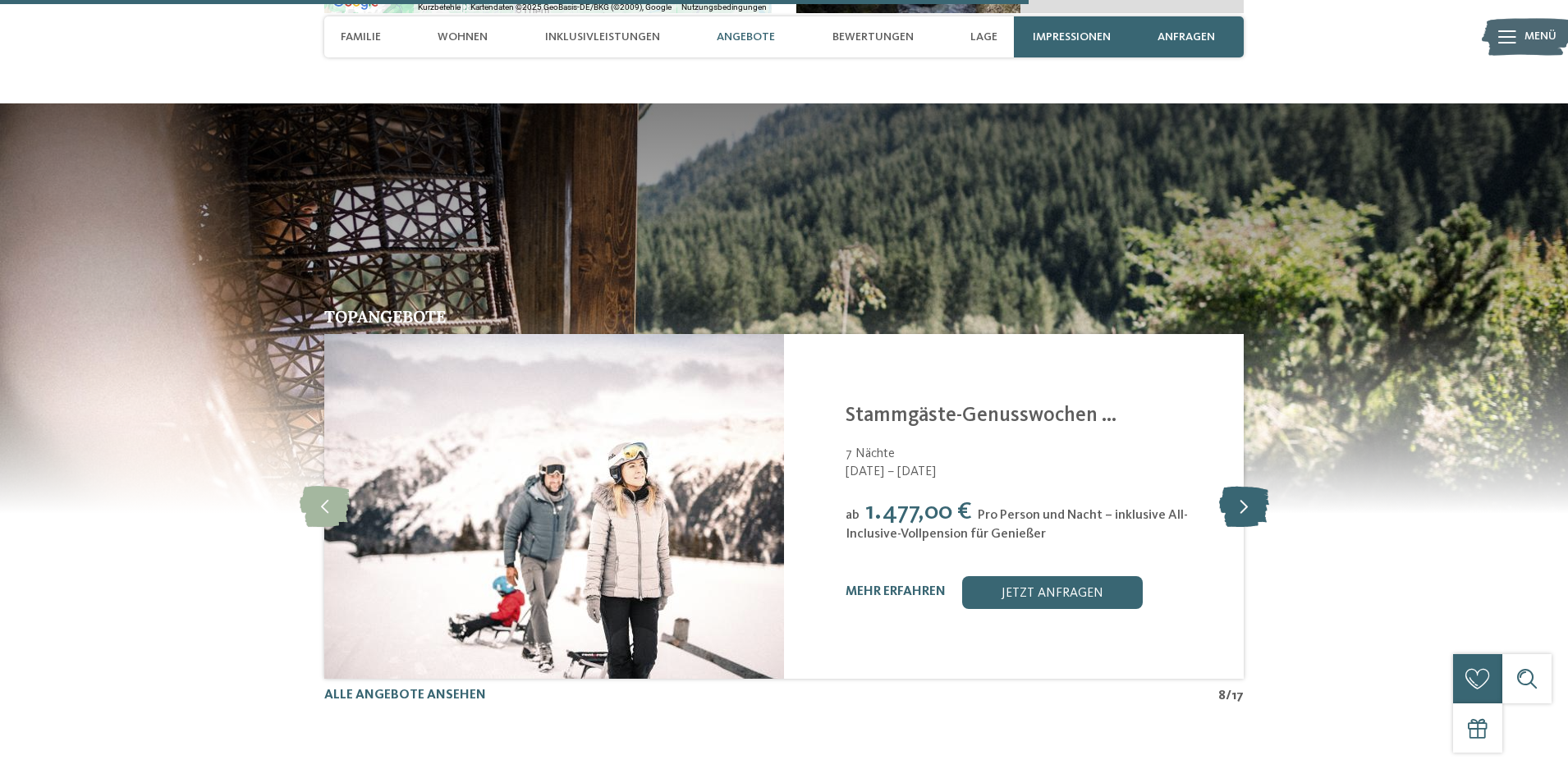
click at [1242, 486] on icon at bounding box center [1245, 507] width 50 height 41
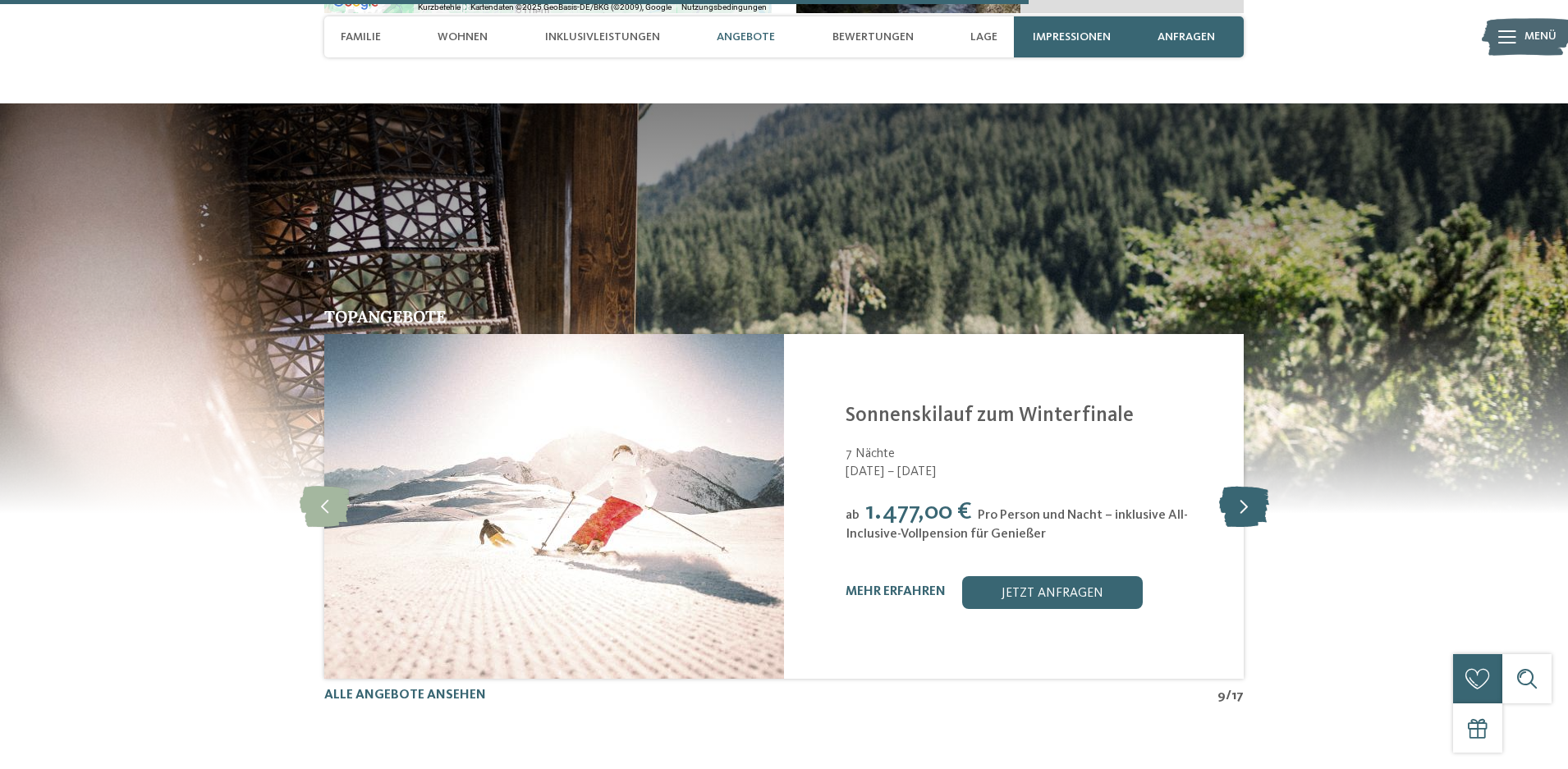
click at [1242, 486] on icon at bounding box center [1245, 507] width 50 height 41
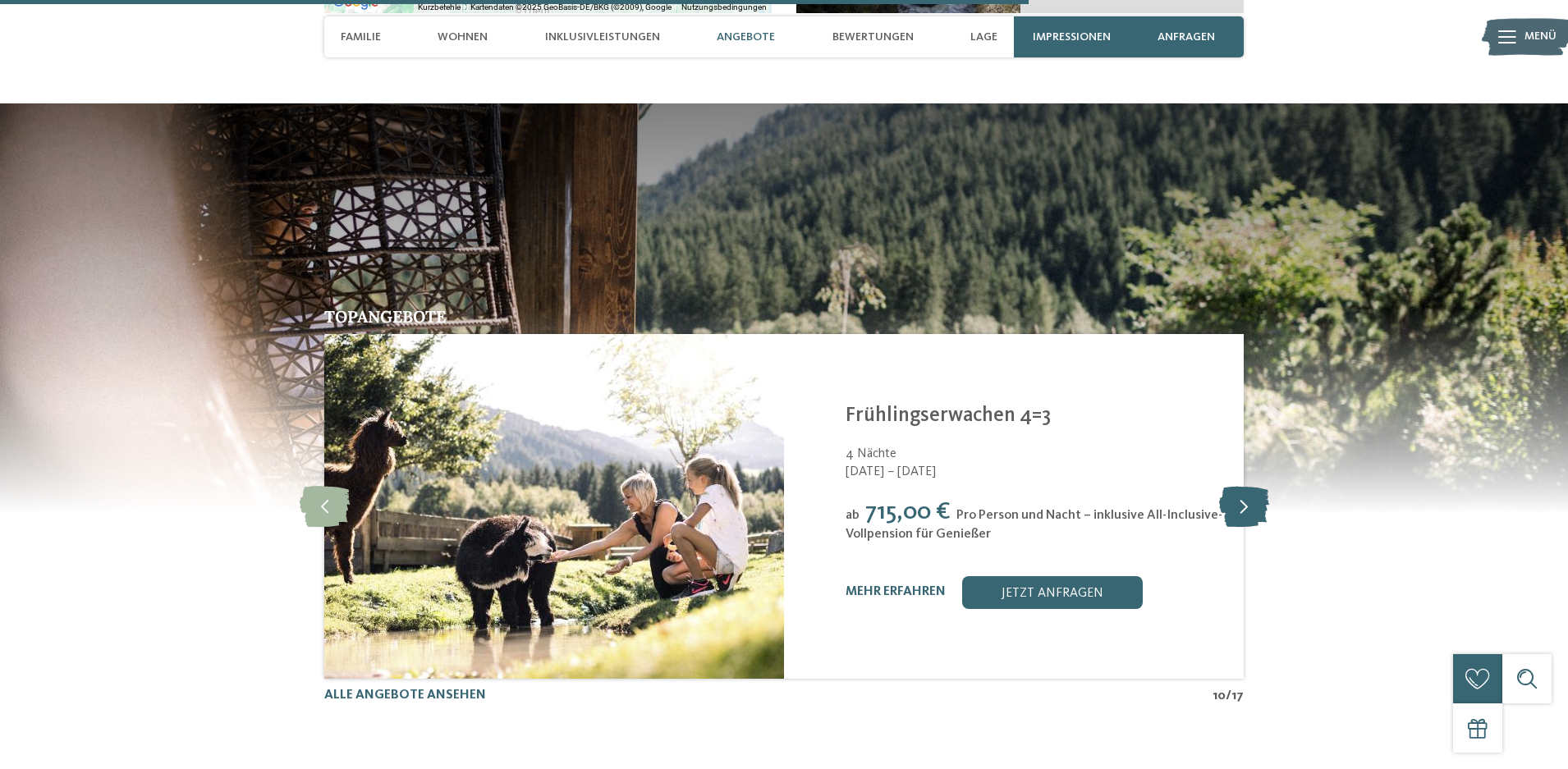
click at [1242, 486] on icon at bounding box center [1245, 507] width 50 height 41
